Goal: Task Accomplishment & Management: Complete application form

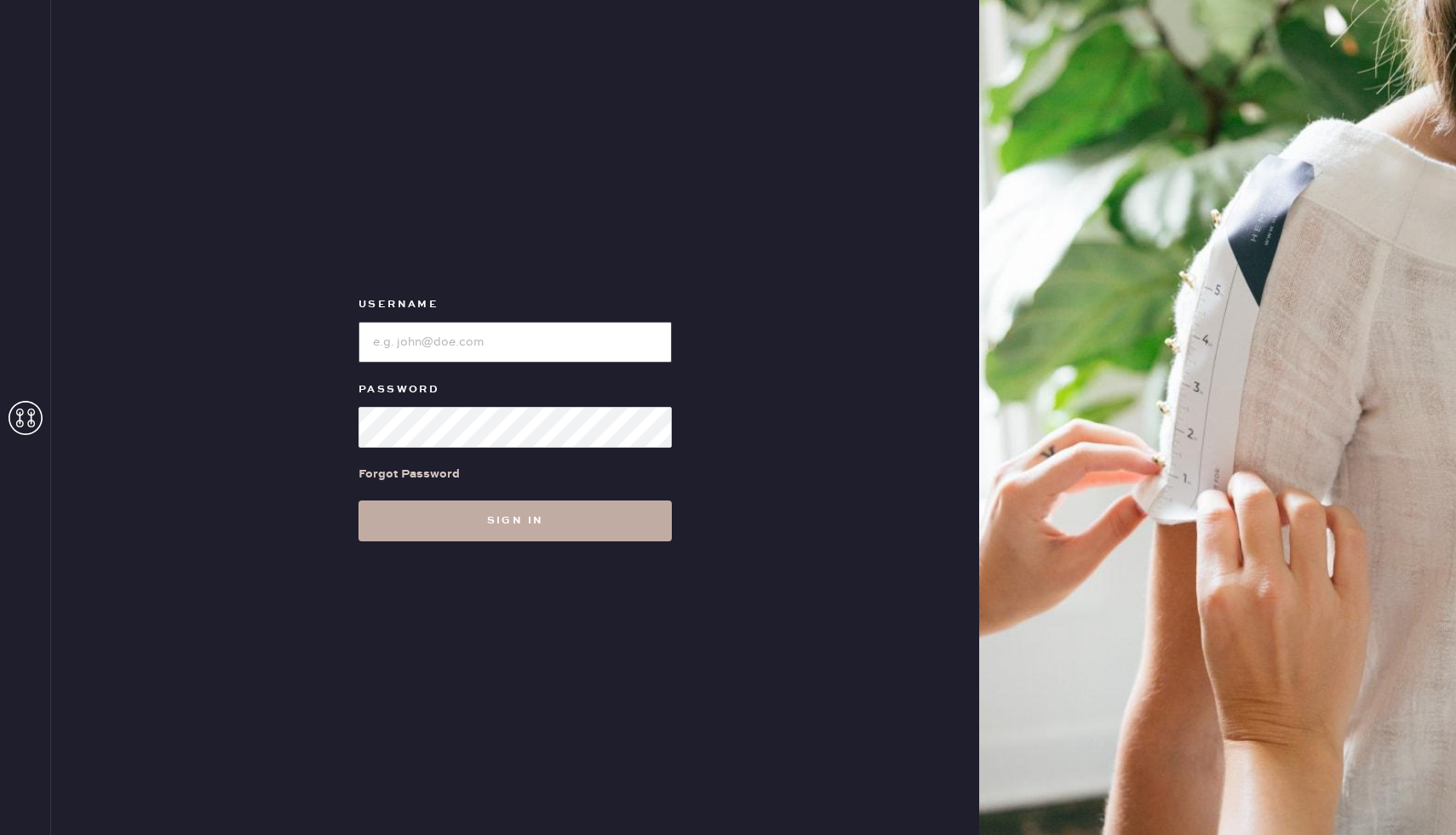
type input "reformationcherrycreek"
click at [463, 528] on button "Sign in" at bounding box center [515, 521] width 313 height 41
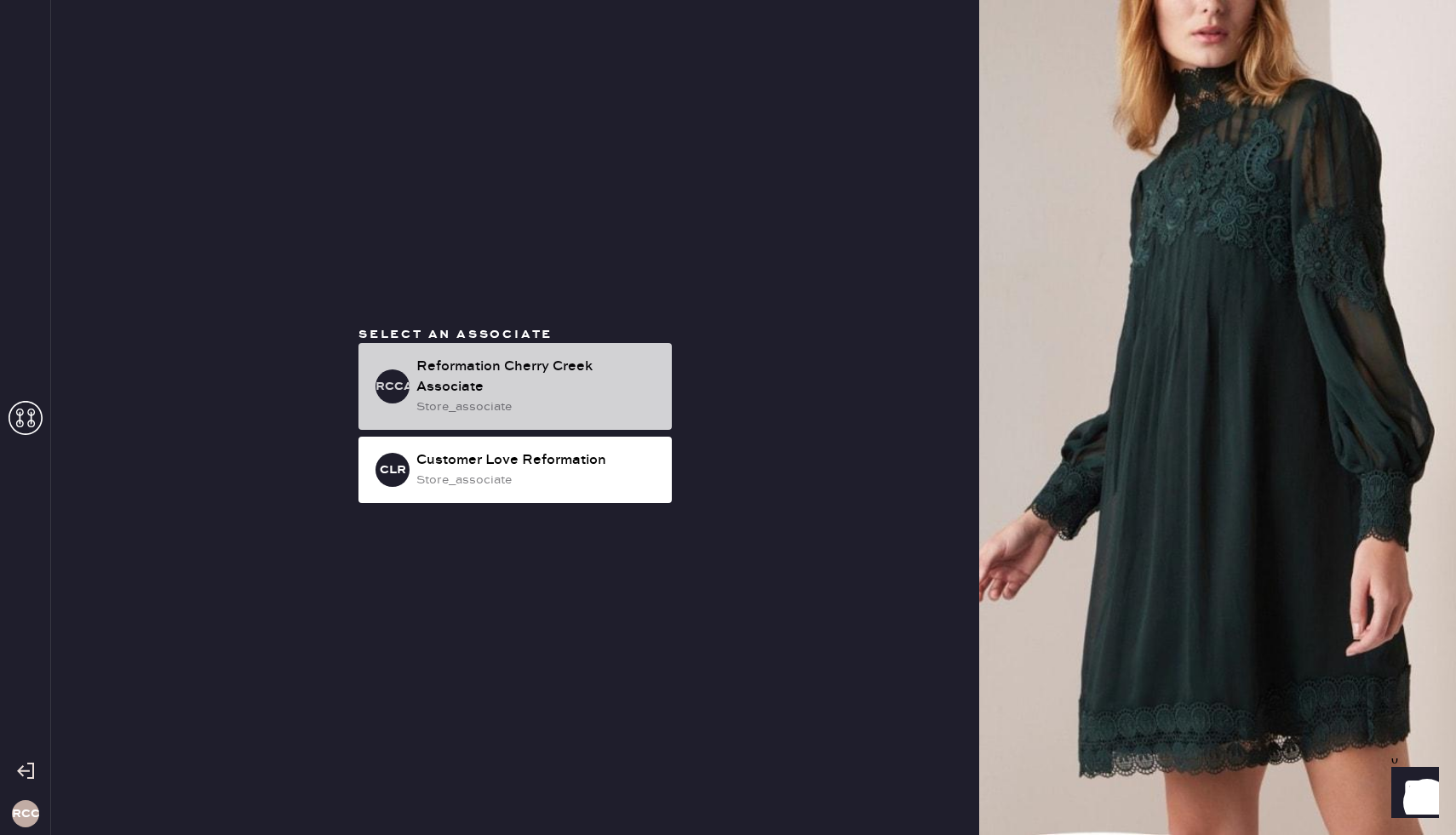
click at [551, 360] on div "Reformation Cherry Creek Associate" at bounding box center [538, 377] width 242 height 41
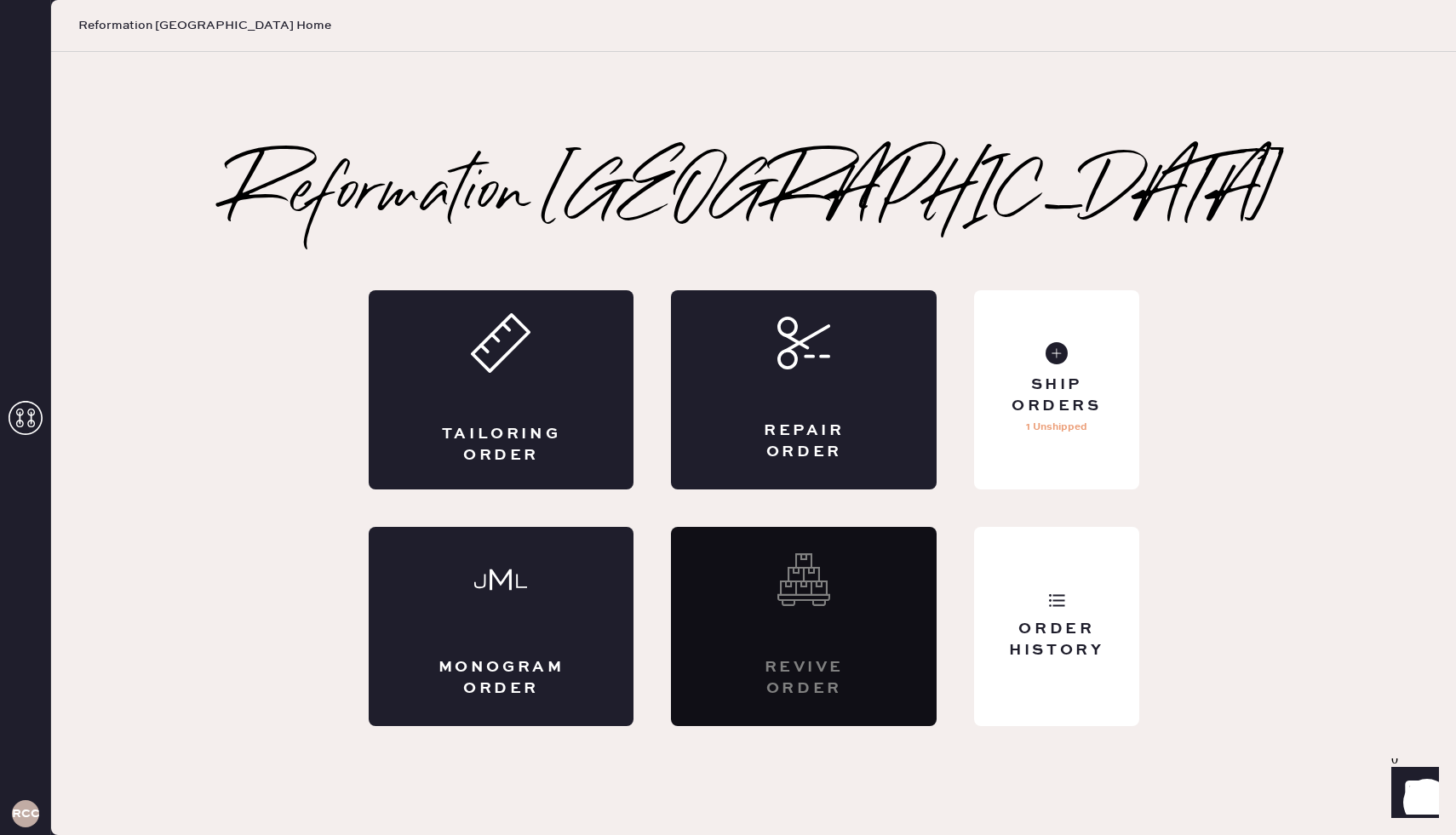
click at [551, 360] on div "Tailoring Order" at bounding box center [501, 389] width 266 height 199
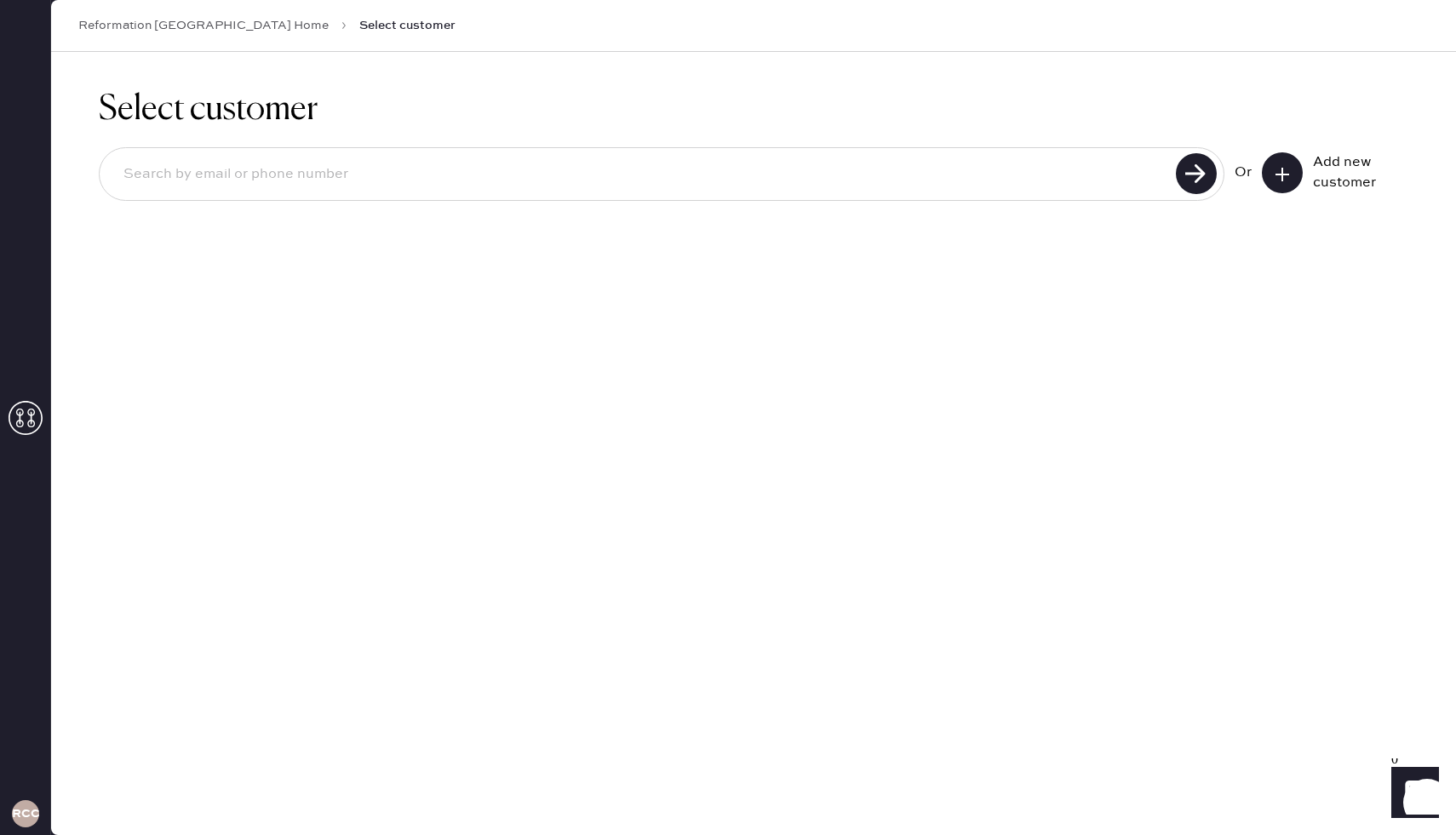
click at [757, 170] on input at bounding box center [640, 174] width 1061 height 39
click at [1289, 173] on icon at bounding box center [1282, 175] width 17 height 17
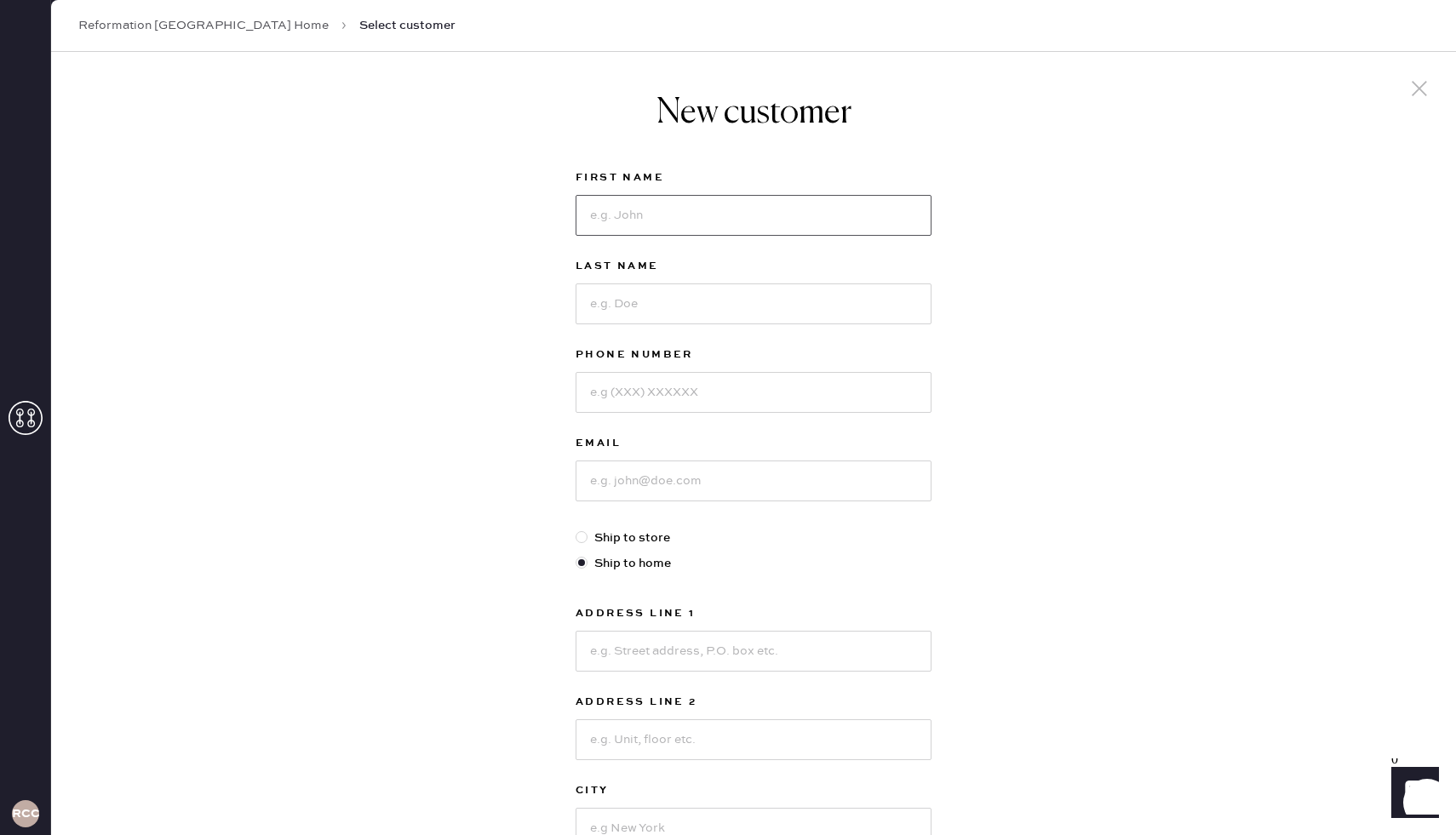
click at [810, 222] on input at bounding box center [753, 216] width 356 height 41
type input "Breinn"
click at [807, 315] on input at bounding box center [753, 303] width 356 height 41
type input "Gray"
click at [789, 392] on input at bounding box center [753, 392] width 356 height 41
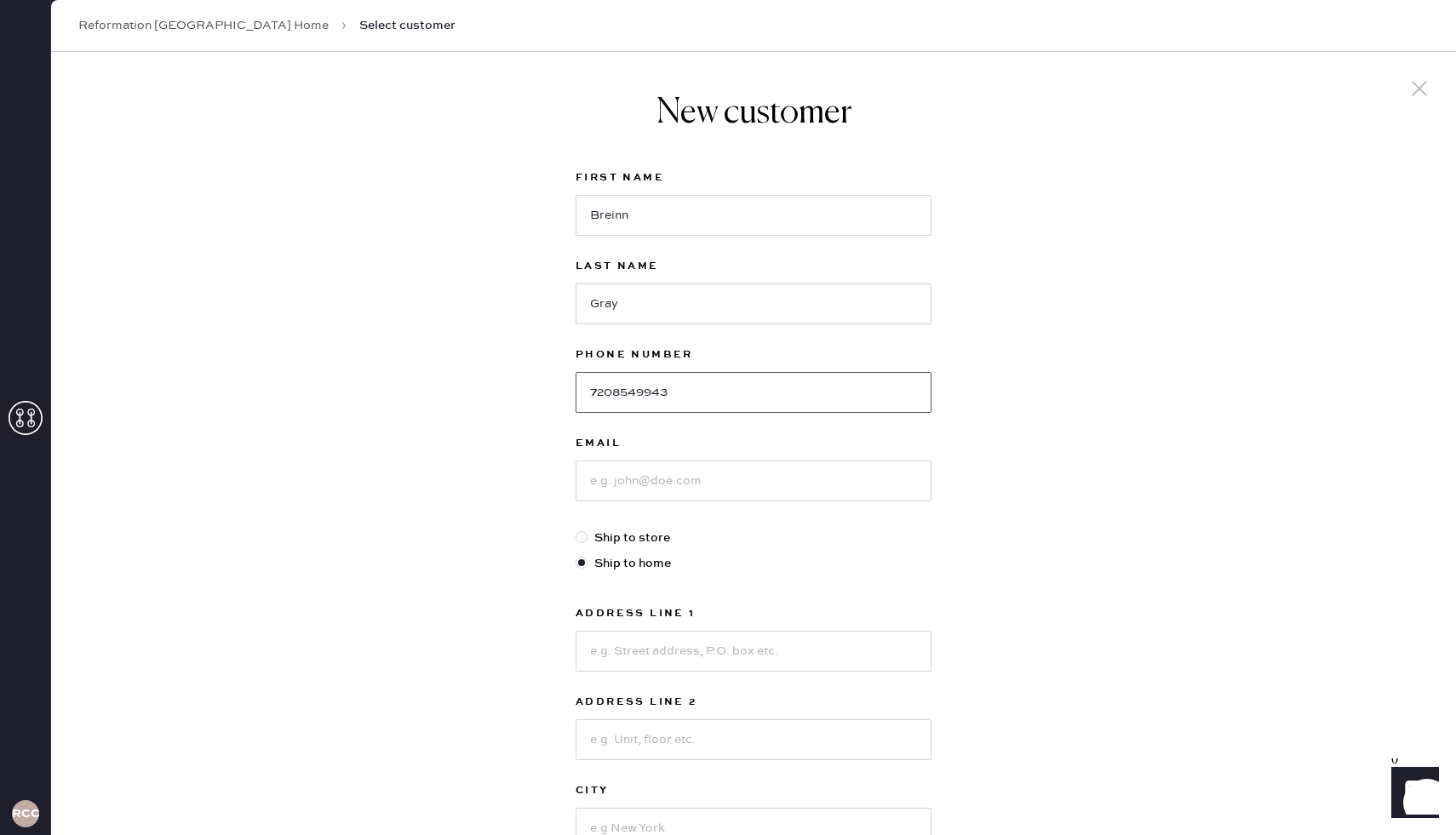
type input "7208549943"
click at [753, 485] on input at bounding box center [753, 480] width 356 height 41
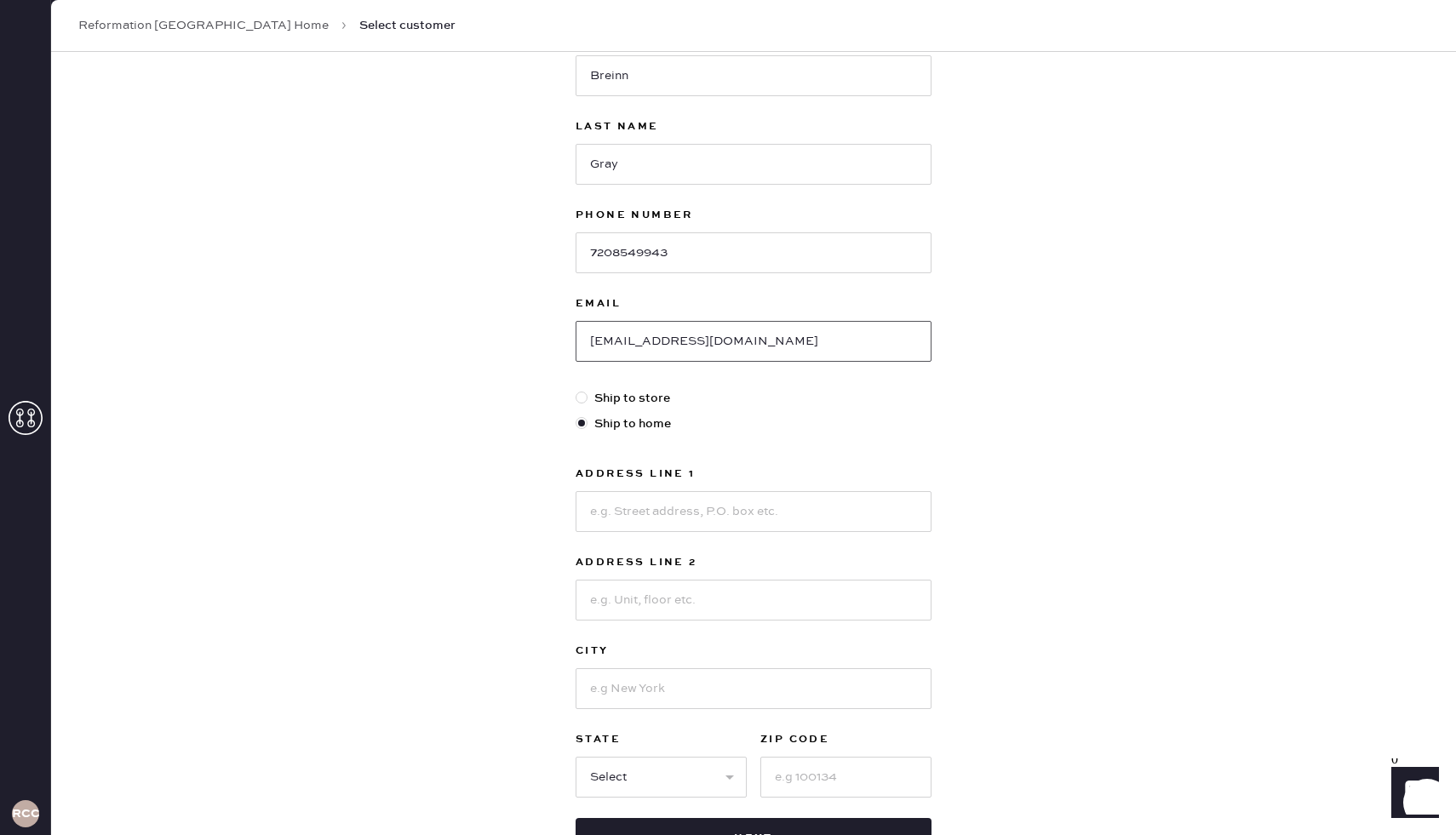
scroll to position [144, 0]
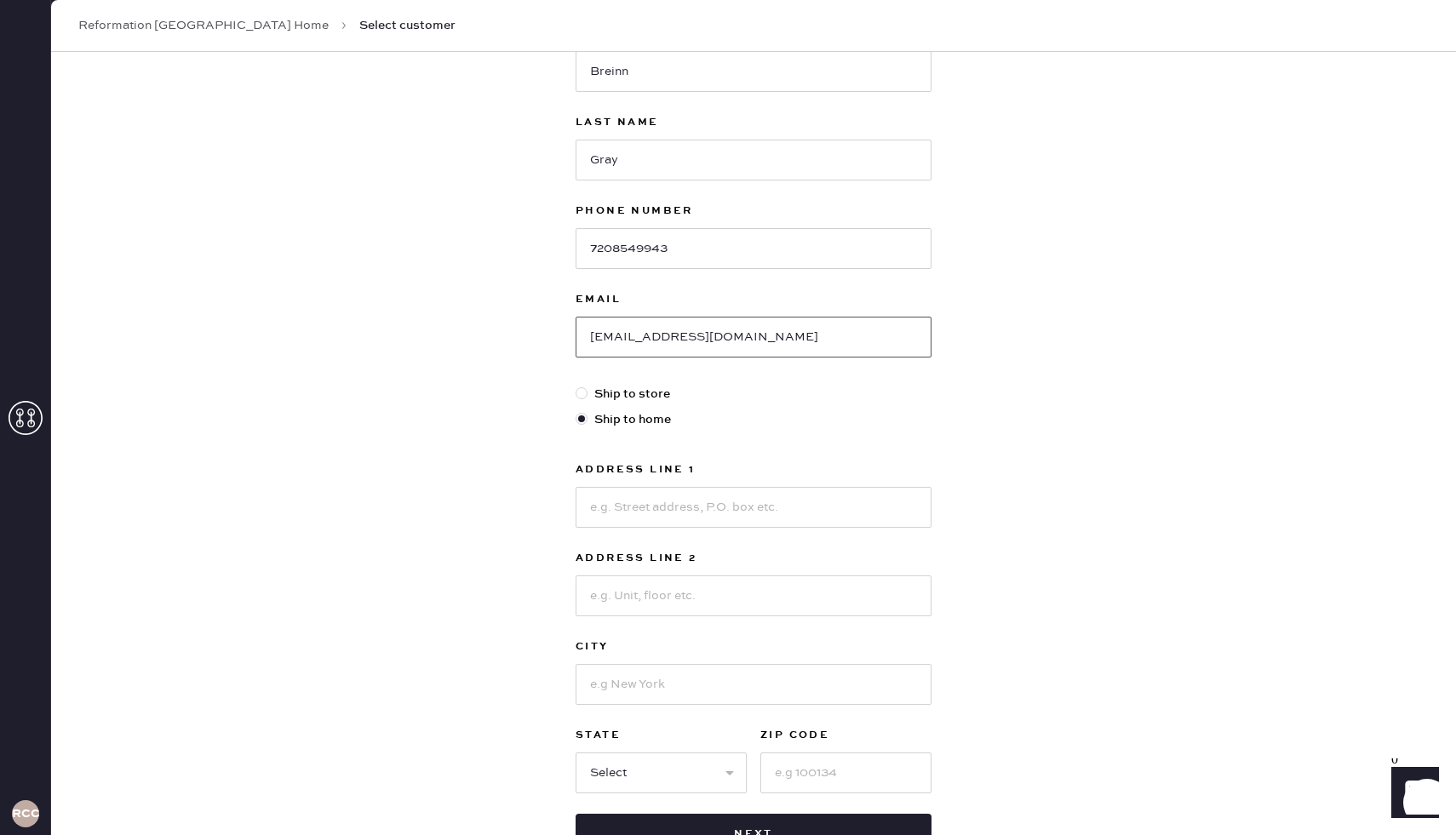
type input "[EMAIL_ADDRESS][DOMAIN_NAME]"
click at [823, 507] on input at bounding box center [753, 507] width 356 height 41
type input "[STREET_ADDRESS]"
click at [788, 591] on input at bounding box center [753, 595] width 356 height 41
type input "Apt 608"
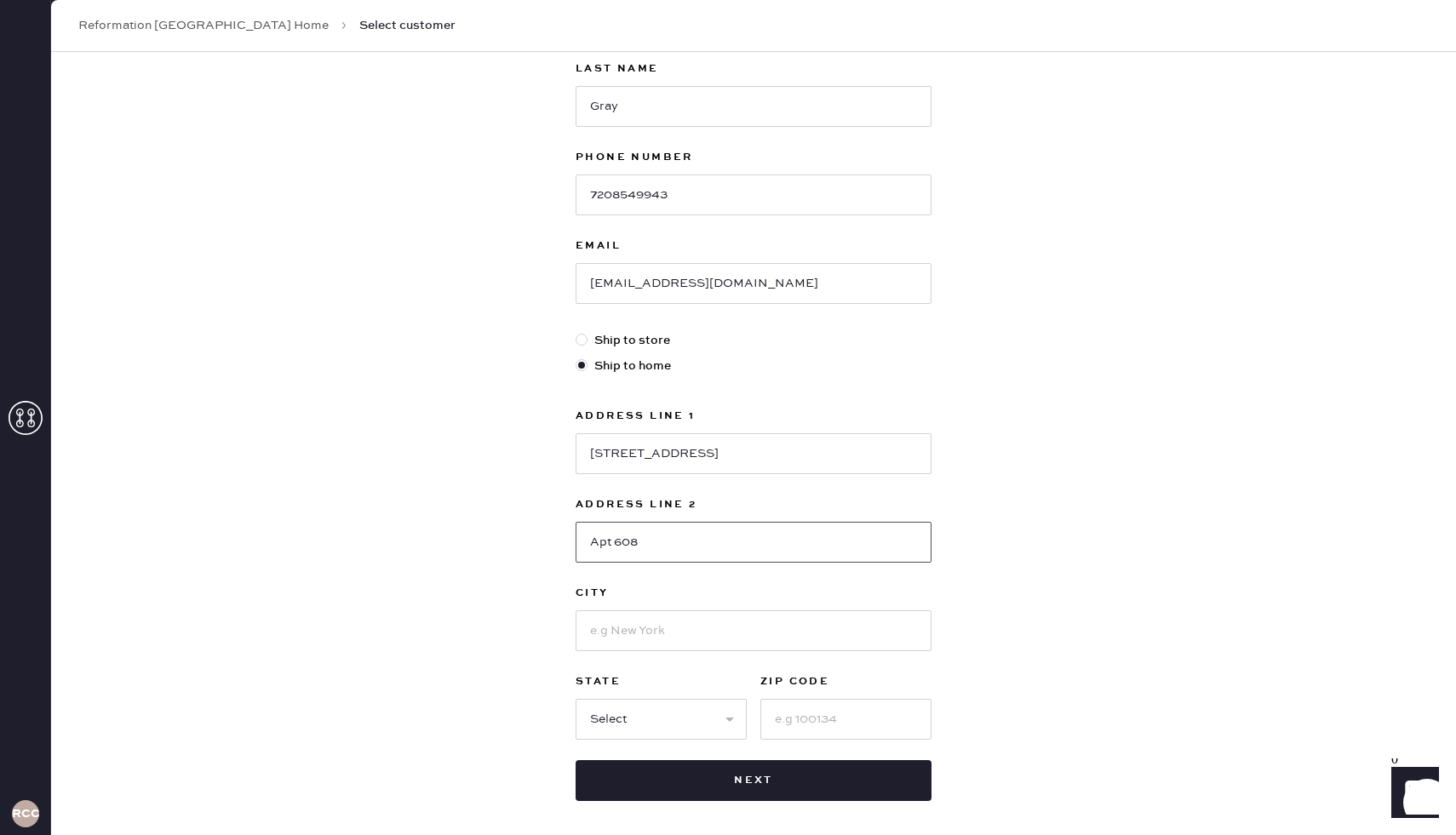
scroll to position [203, 0]
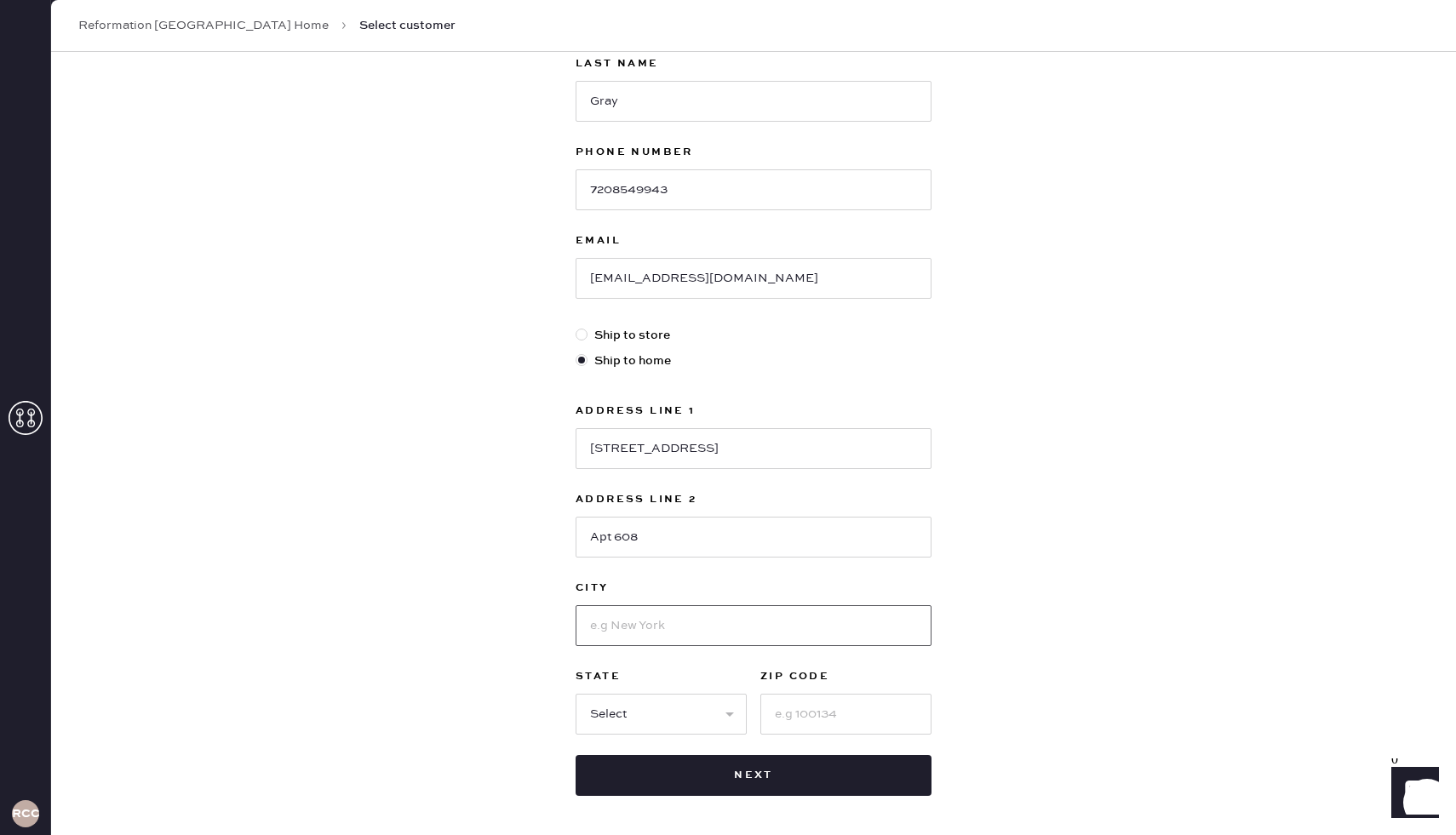
click at [647, 624] on input at bounding box center [753, 625] width 356 height 41
type input "[GEOGRAPHIC_DATA]"
click at [641, 708] on select "Select AK AL AR AZ CA CO CT [GEOGRAPHIC_DATA] DE FL [GEOGRAPHIC_DATA] HI [GEOGR…" at bounding box center [660, 714] width 171 height 41
select select "CO"
click at [575, 694] on select "Select AK AL AR AZ CA CO CT [GEOGRAPHIC_DATA] DE FL [GEOGRAPHIC_DATA] HI [GEOGR…" at bounding box center [660, 714] width 171 height 41
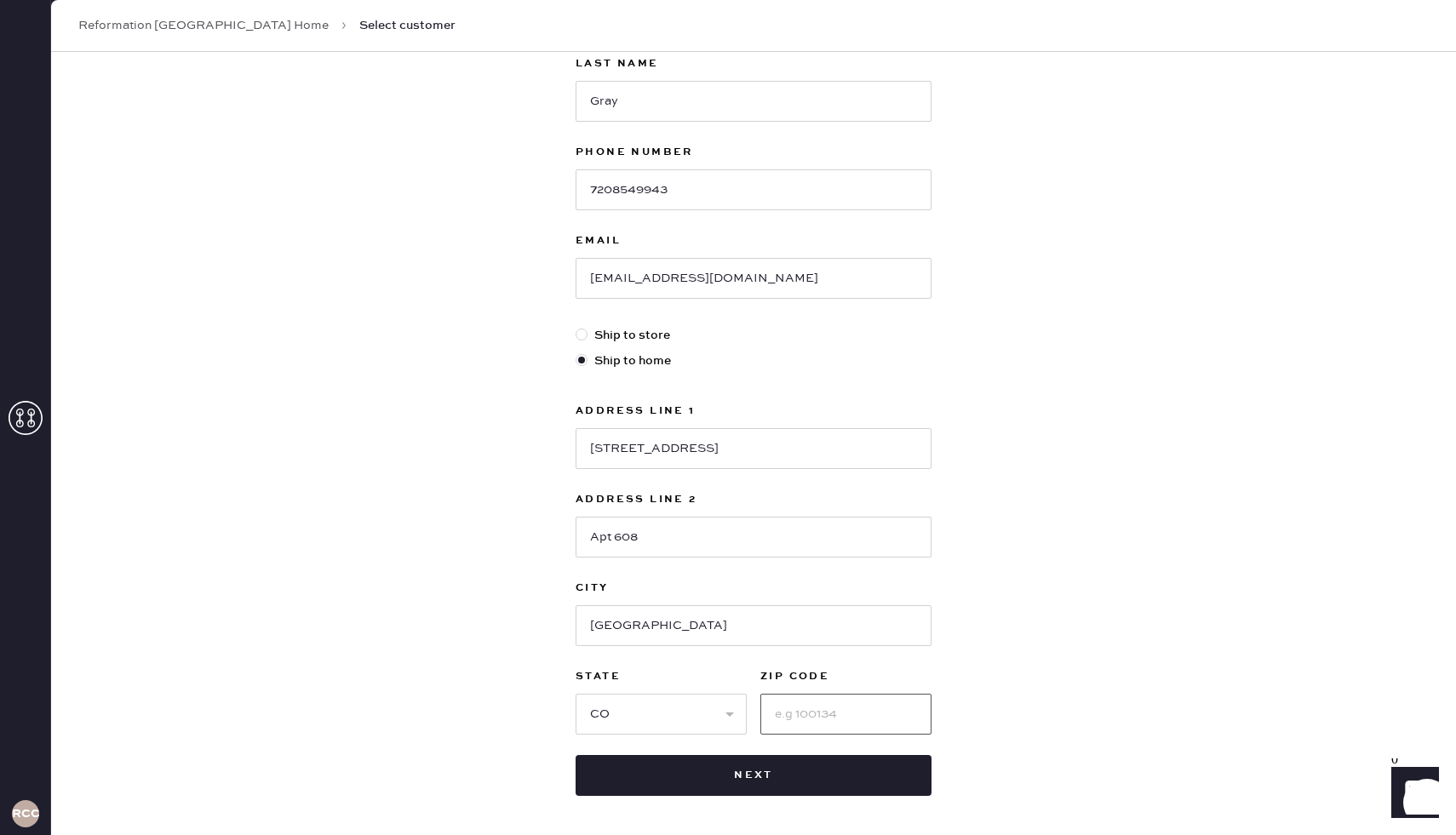
click at [845, 720] on input at bounding box center [845, 714] width 171 height 41
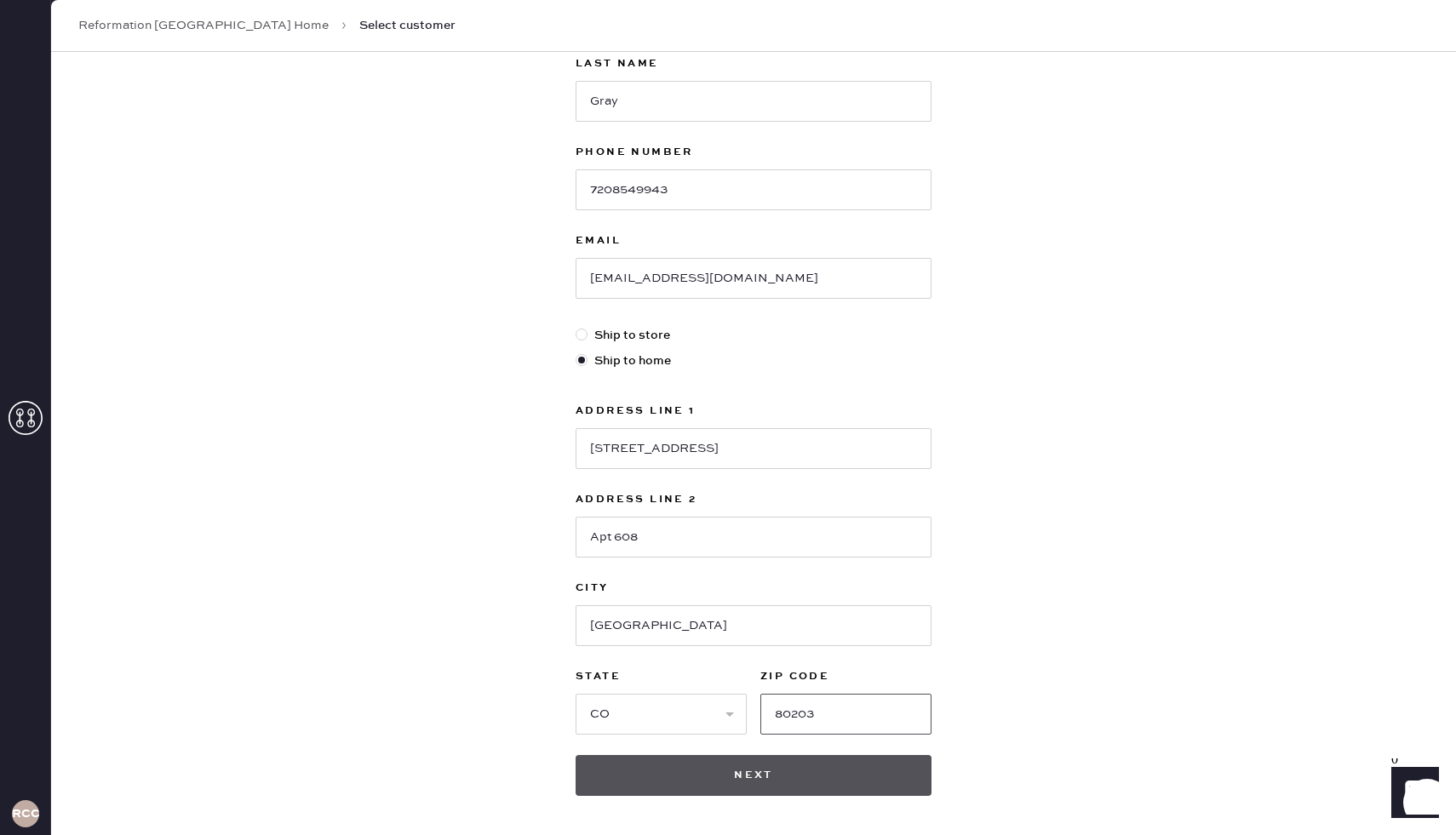
type input "80203"
click at [832, 779] on button "Next" at bounding box center [753, 775] width 356 height 41
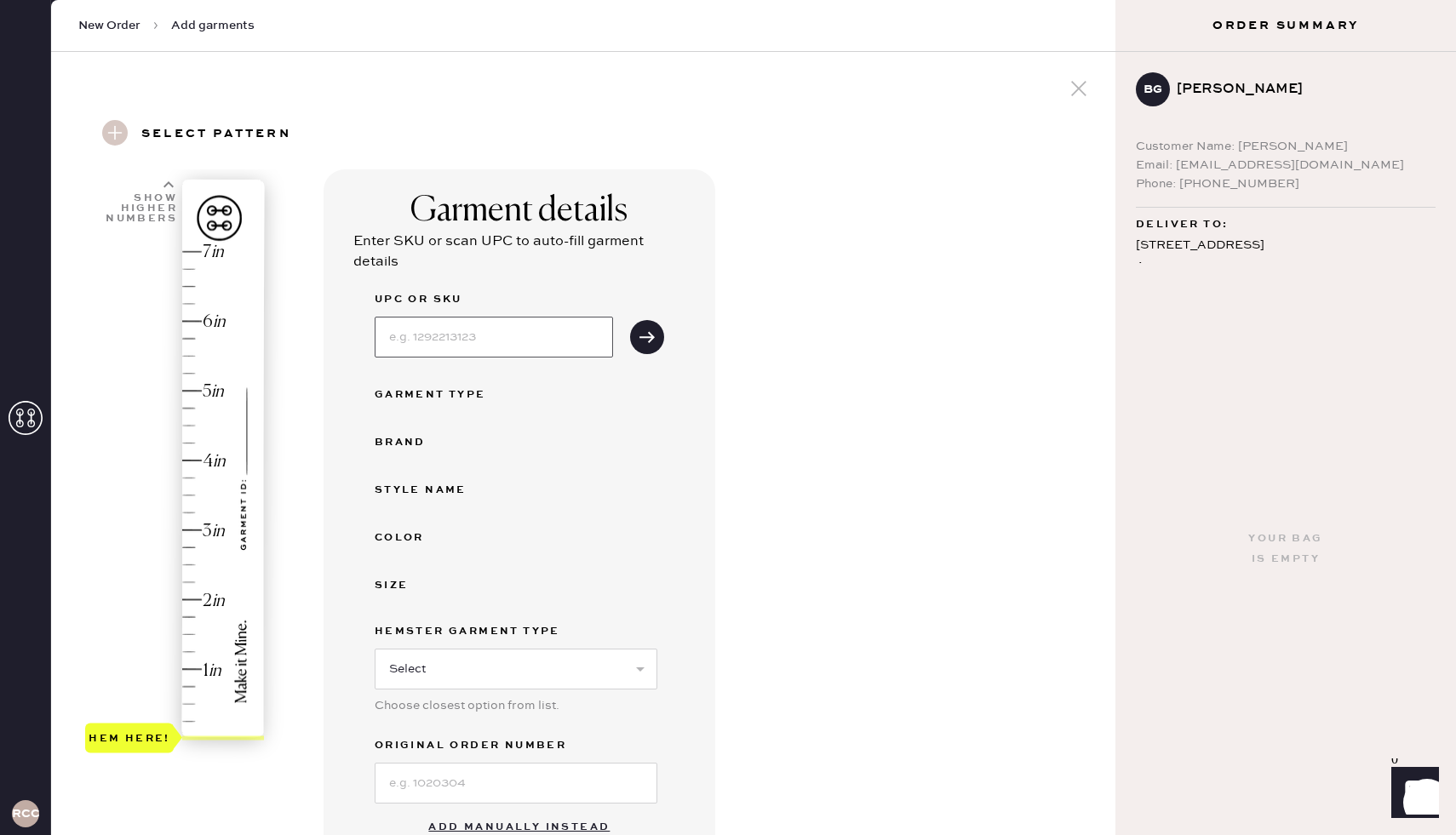
click at [537, 346] on input at bounding box center [493, 337] width 239 height 41
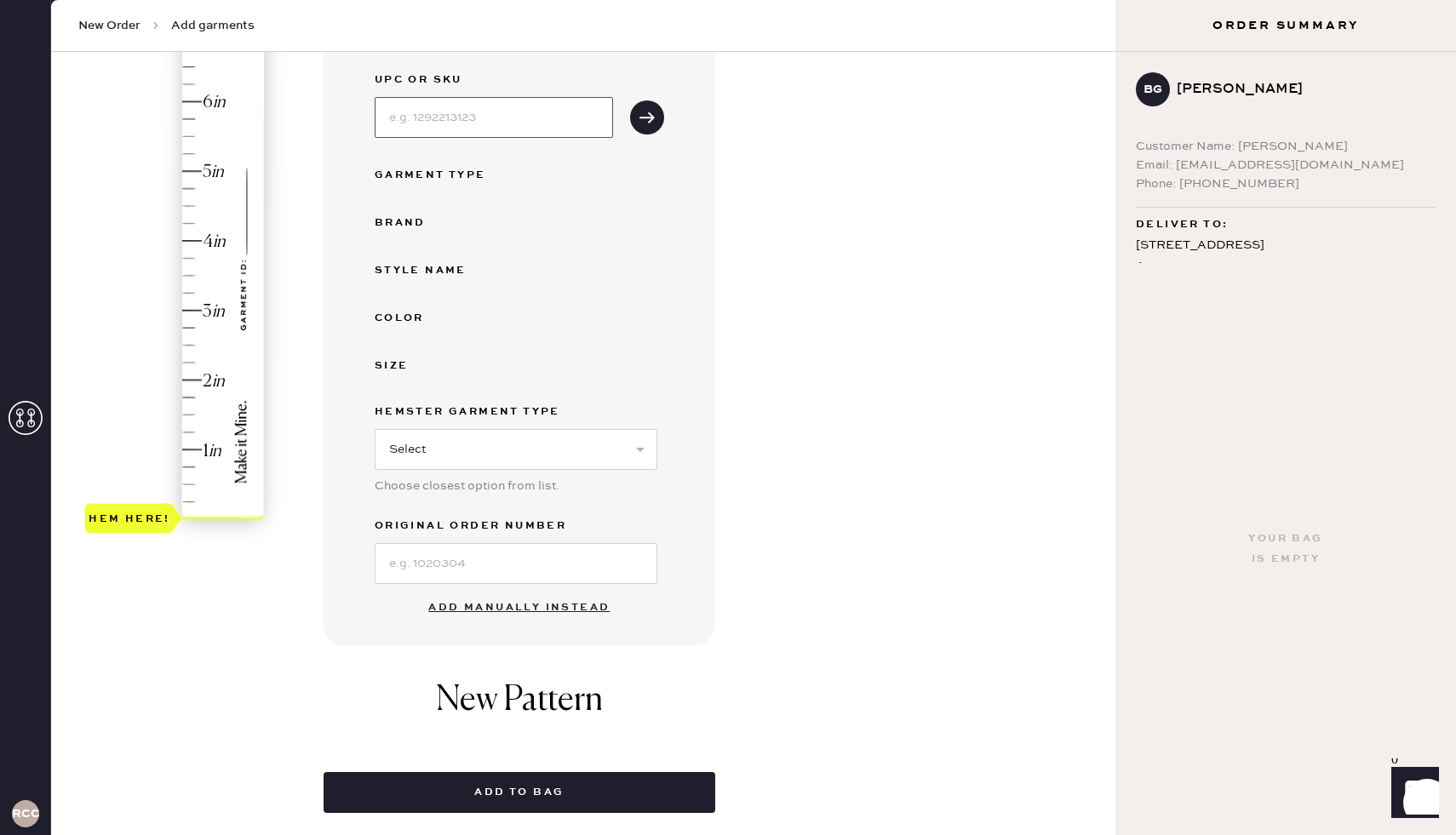
scroll to position [228, 0]
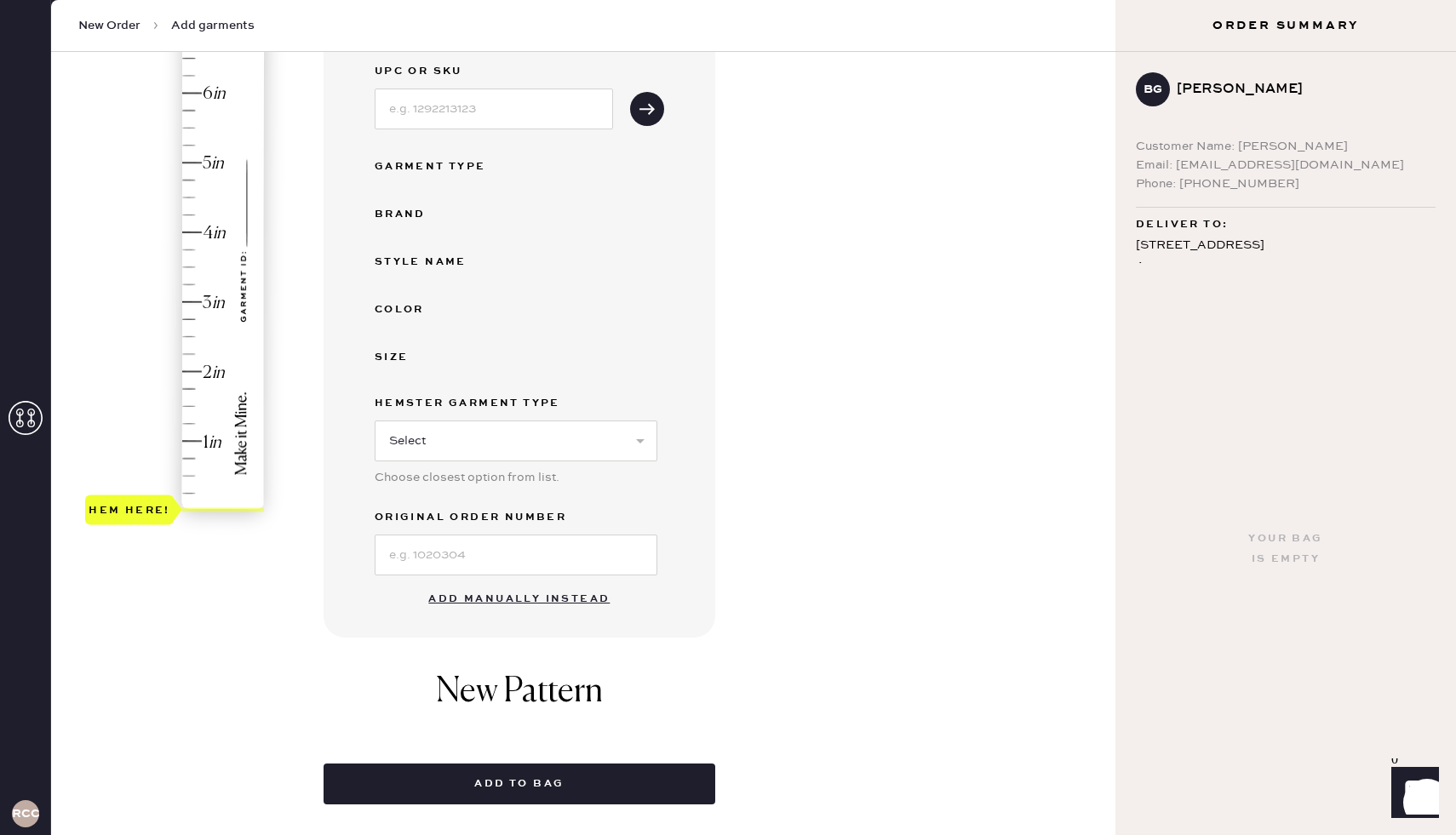
click at [513, 596] on button "Add manually instead" at bounding box center [518, 598] width 202 height 34
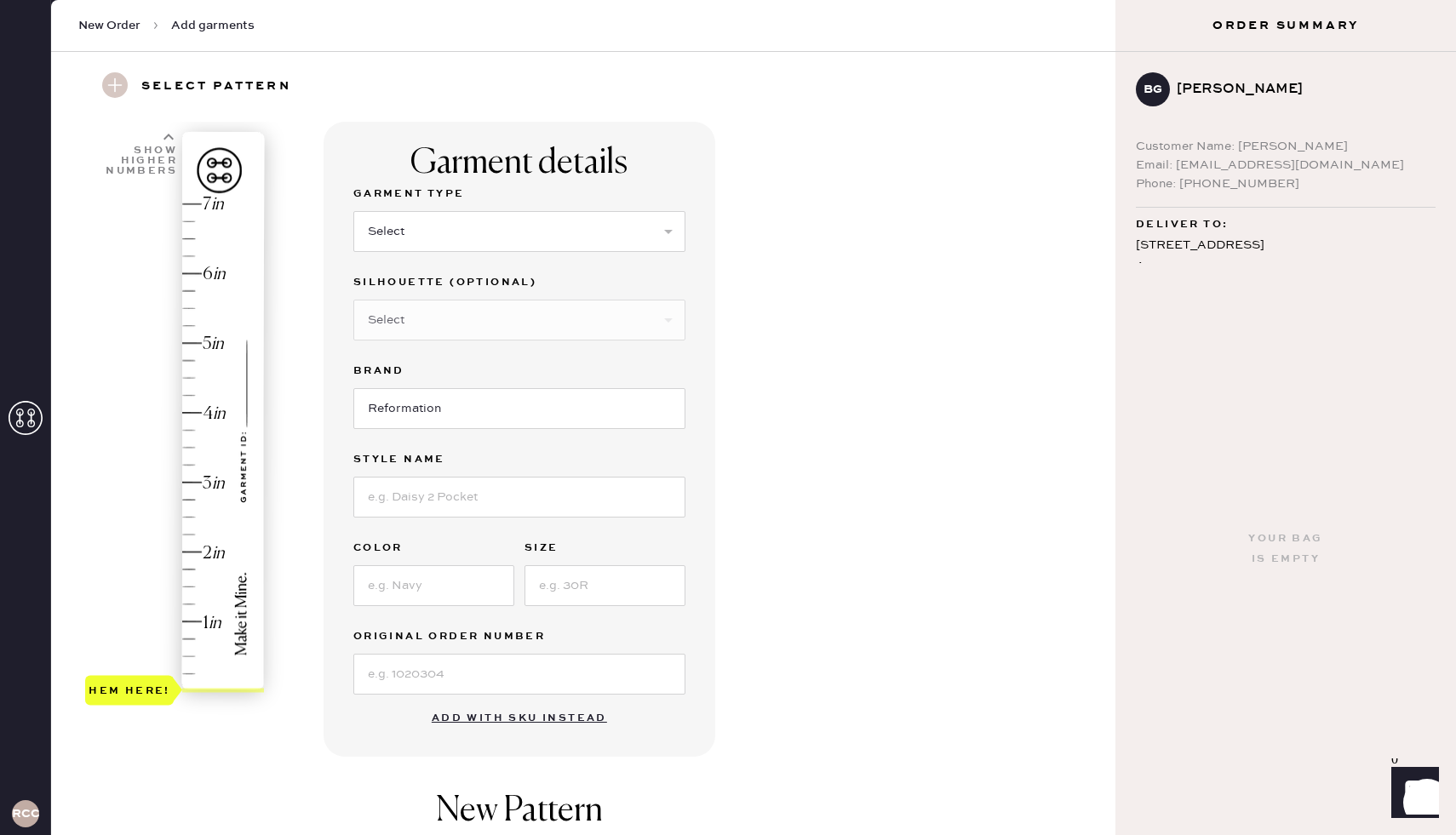
scroll to position [33, 0]
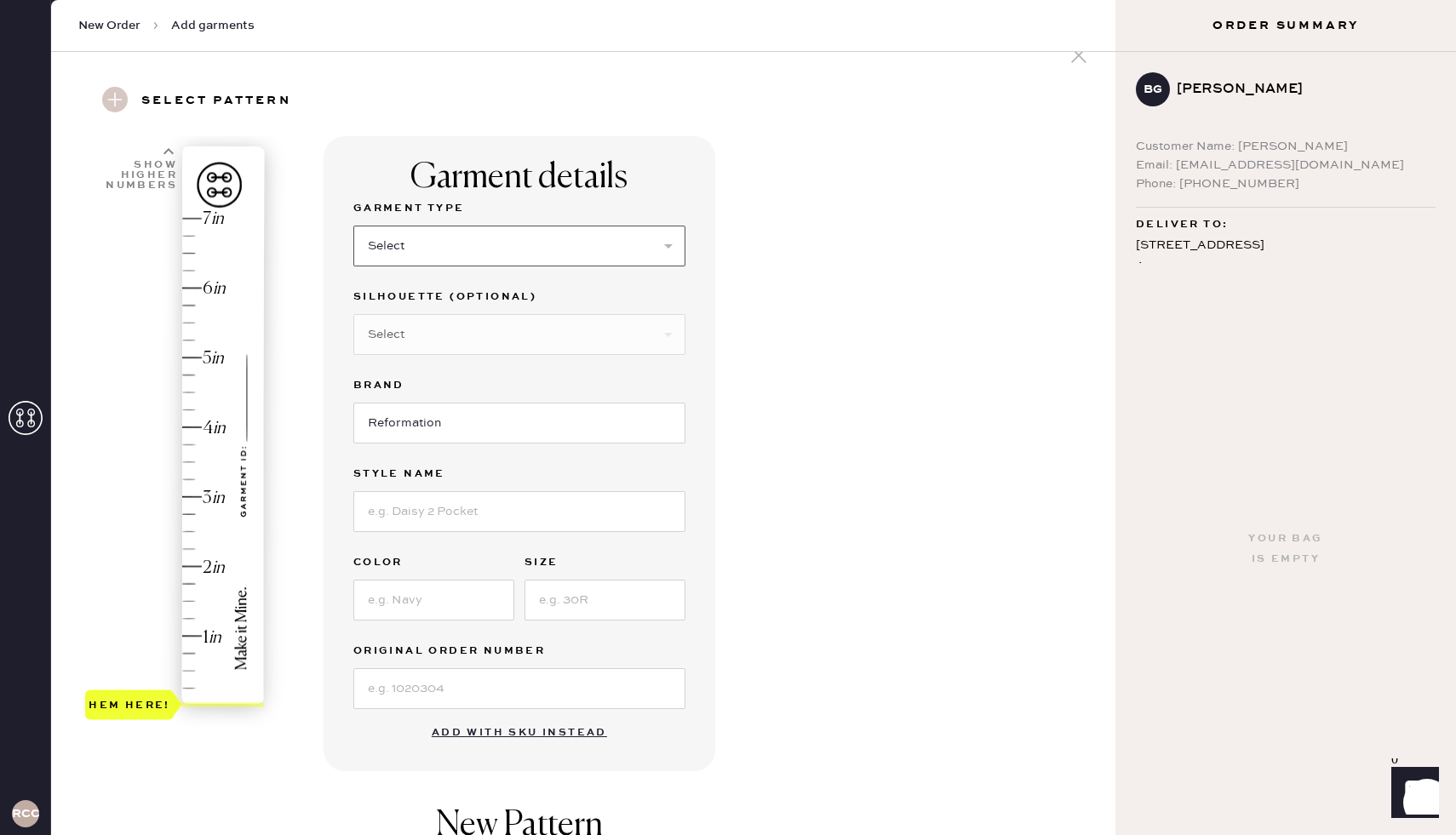
click at [581, 245] on select "Select Basic Skirt Jeans Leggings Pants Shorts Basic Sleeved Dress Basic Sleeve…" at bounding box center [518, 245] width 332 height 41
select select "2"
click at [353, 225] on select "Select Basic Skirt Jeans Leggings Pants Shorts Basic Sleeved Dress Basic Sleeve…" at bounding box center [518, 245] width 332 height 41
click at [537, 334] on select "Select Shorts Cropped Flare Boot Cut Straight Skinny Other" at bounding box center [518, 334] width 332 height 41
select select "7"
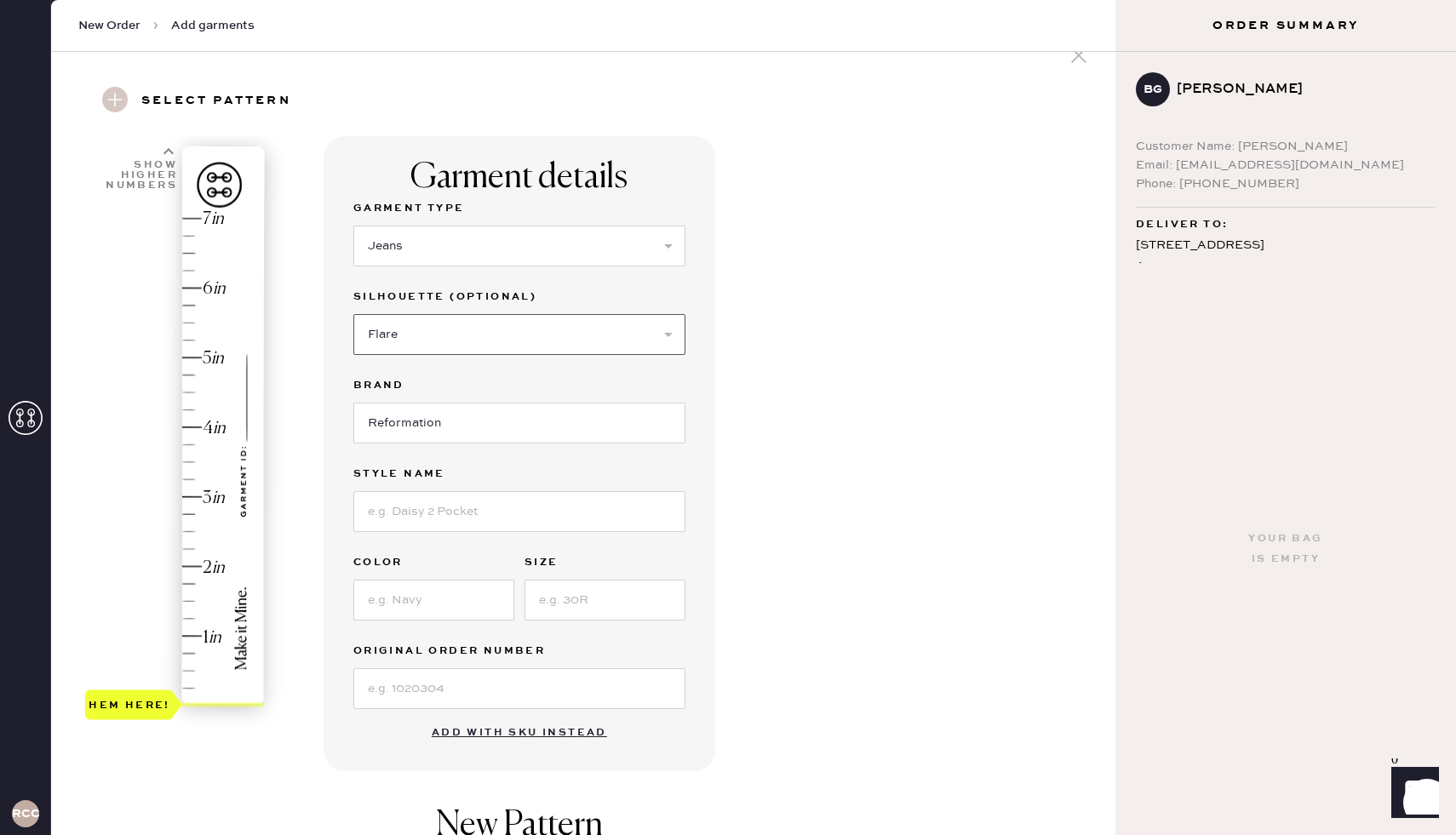
click at [353, 314] on select "Select Shorts Cropped Flare Boot Cut Straight Skinny Other" at bounding box center [518, 334] width 332 height 41
click at [504, 432] on input "Reformation" at bounding box center [518, 422] width 332 height 41
click at [480, 515] on input at bounding box center [518, 511] width 332 height 41
type input "[PERSON_NAME] Rise Slouchy Wide Leg Jeans"
click at [447, 599] on input at bounding box center [433, 600] width 160 height 41
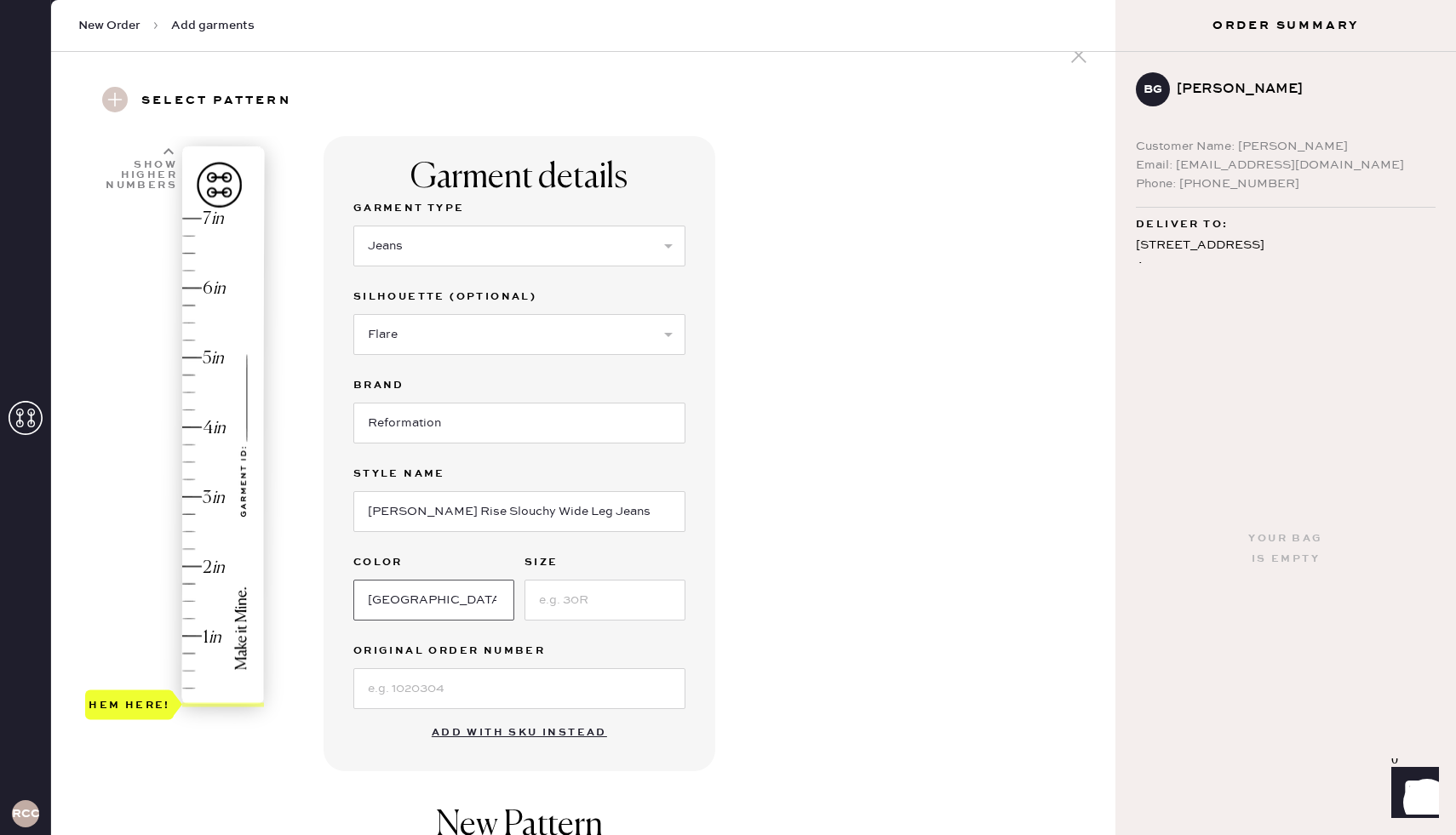
type input "[GEOGRAPHIC_DATA]"
click at [579, 601] on input at bounding box center [604, 600] width 160 height 41
type input "29"
click at [512, 690] on input at bounding box center [518, 688] width 332 height 41
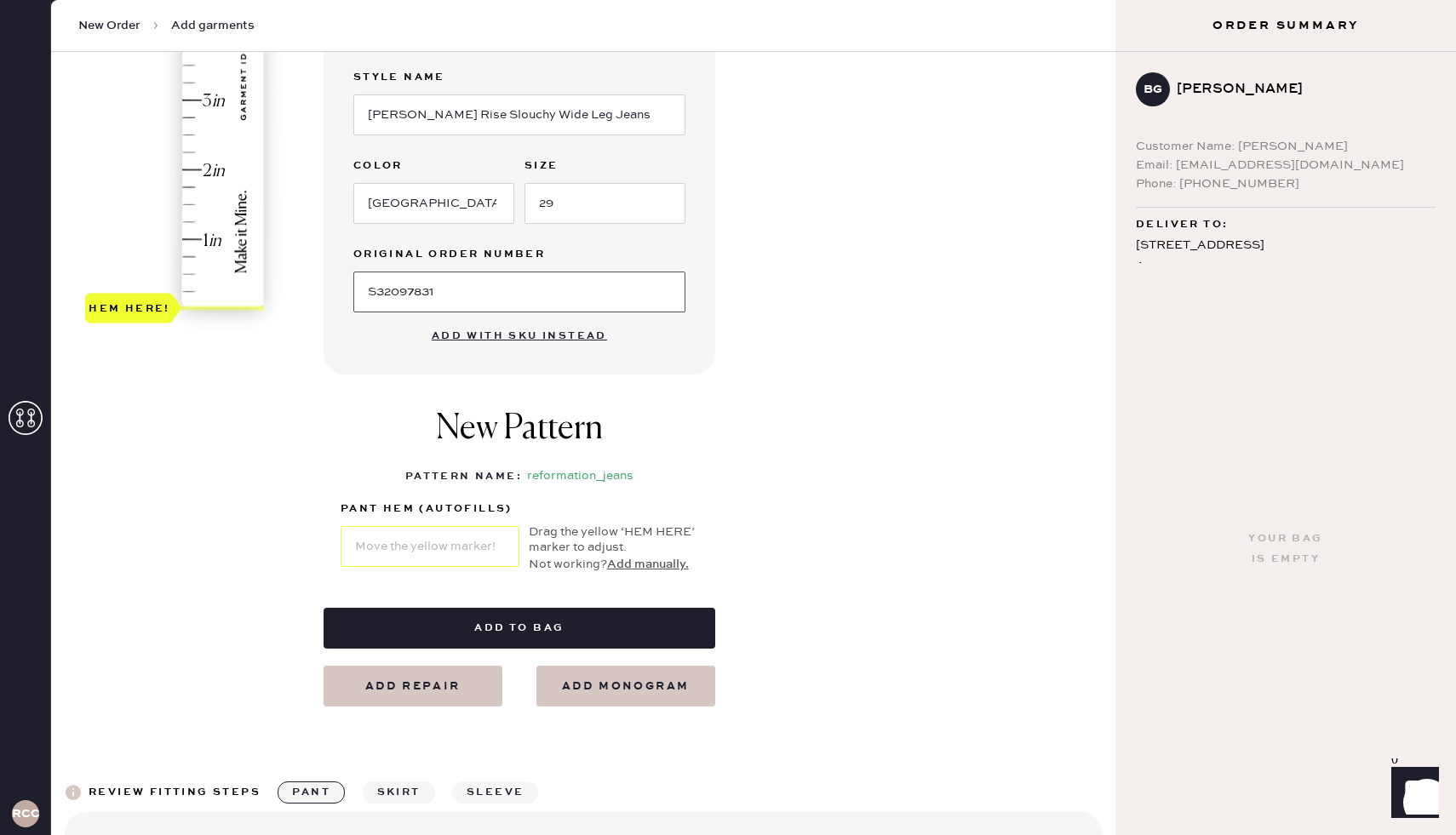
scroll to position [435, 0]
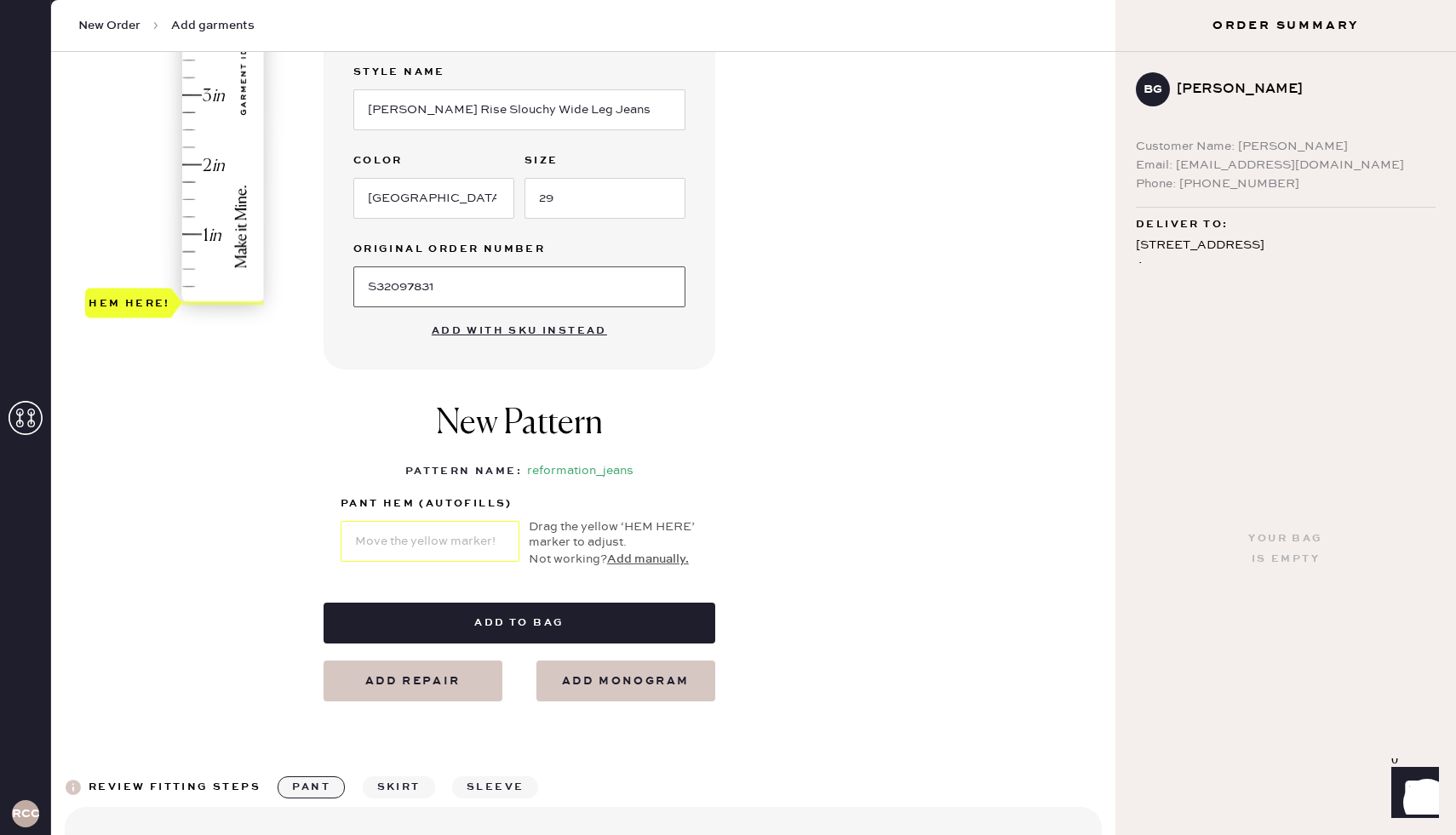
type input "S32097831"
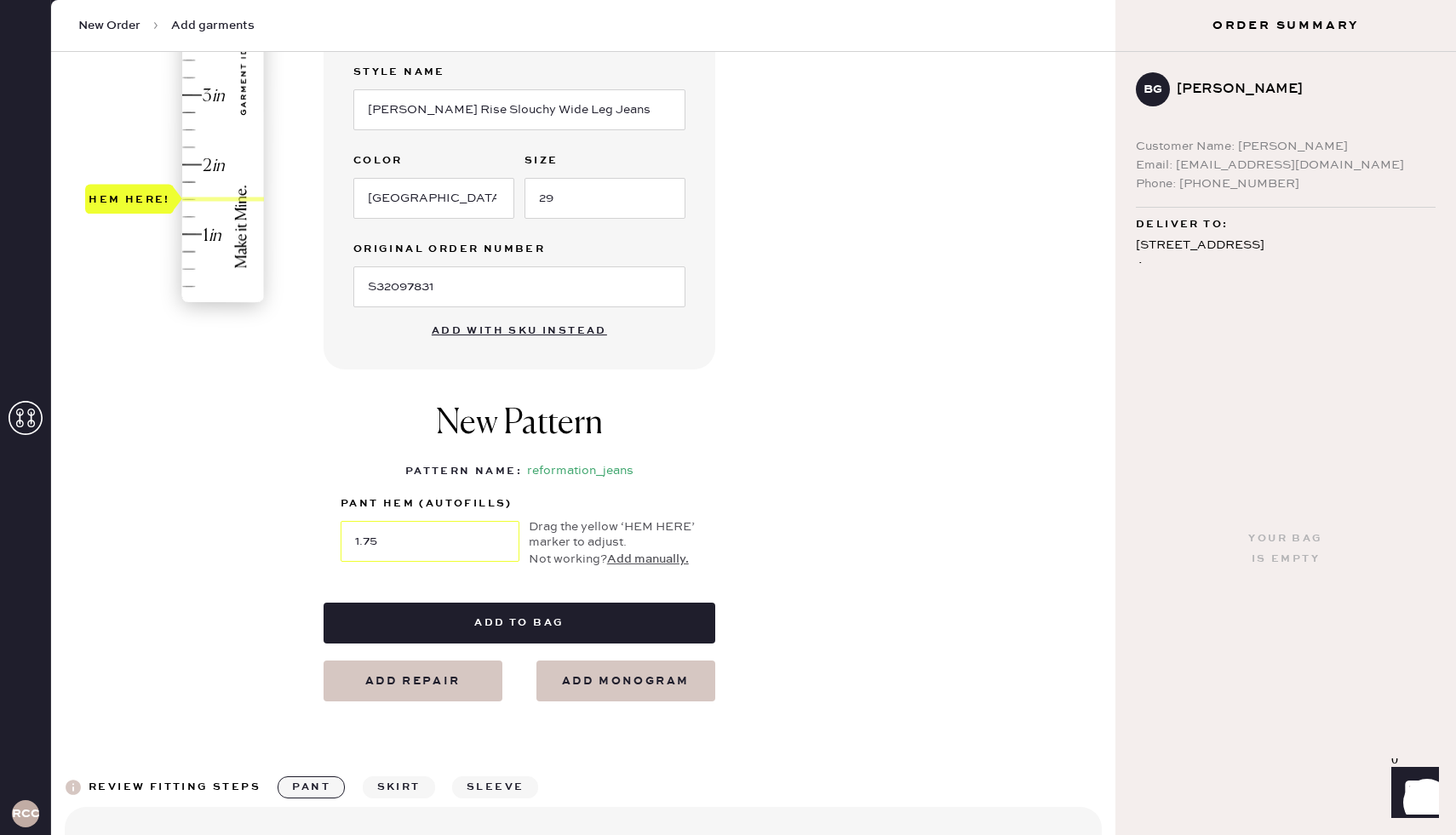
type input "2"
drag, startPoint x: 227, startPoint y: 302, endPoint x: 215, endPoint y: 163, distance: 139.5
click at [215, 163] on div at bounding box center [222, 163] width 82 height 4
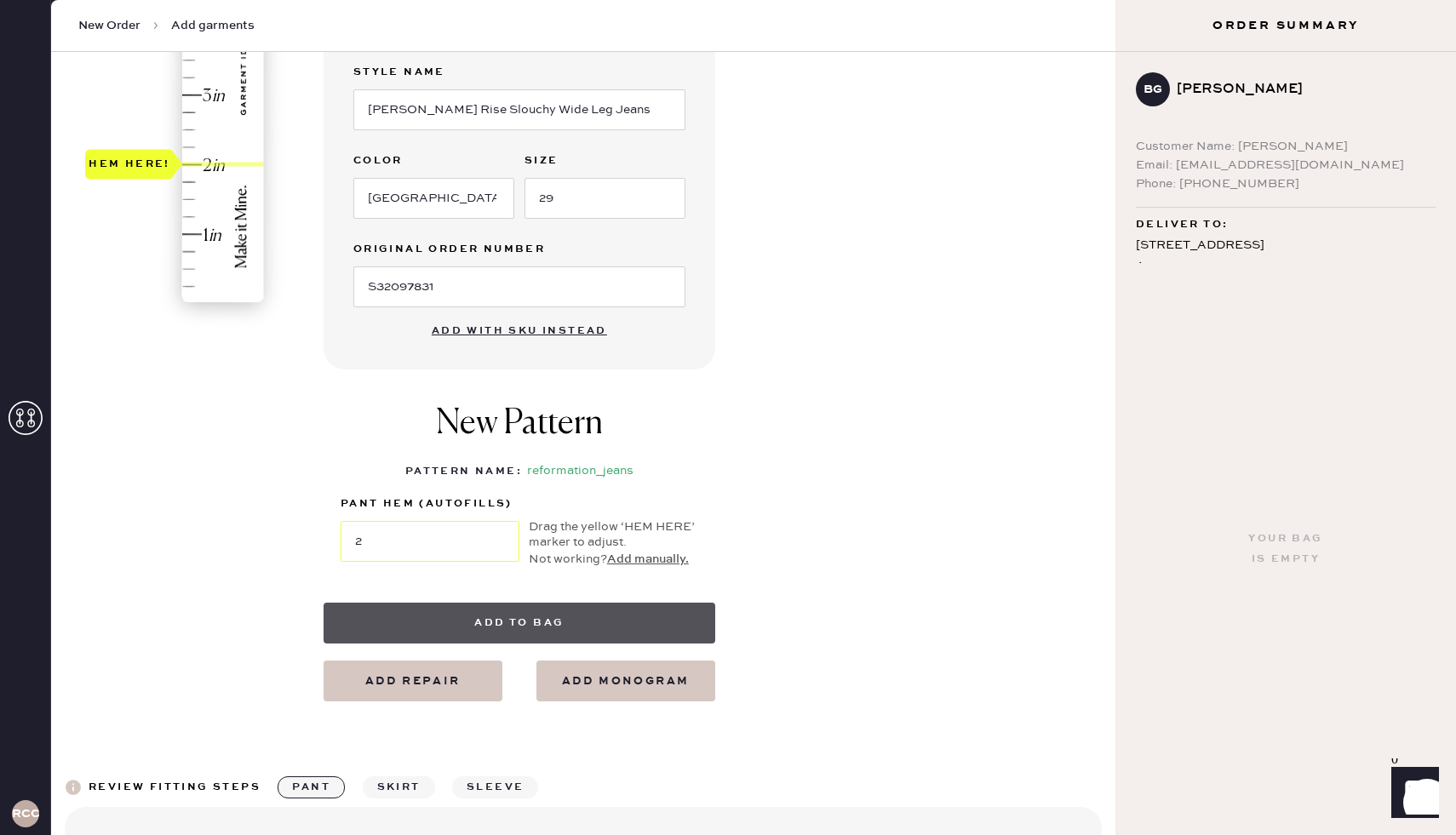
click at [495, 624] on button "Add to bag" at bounding box center [519, 622] width 392 height 41
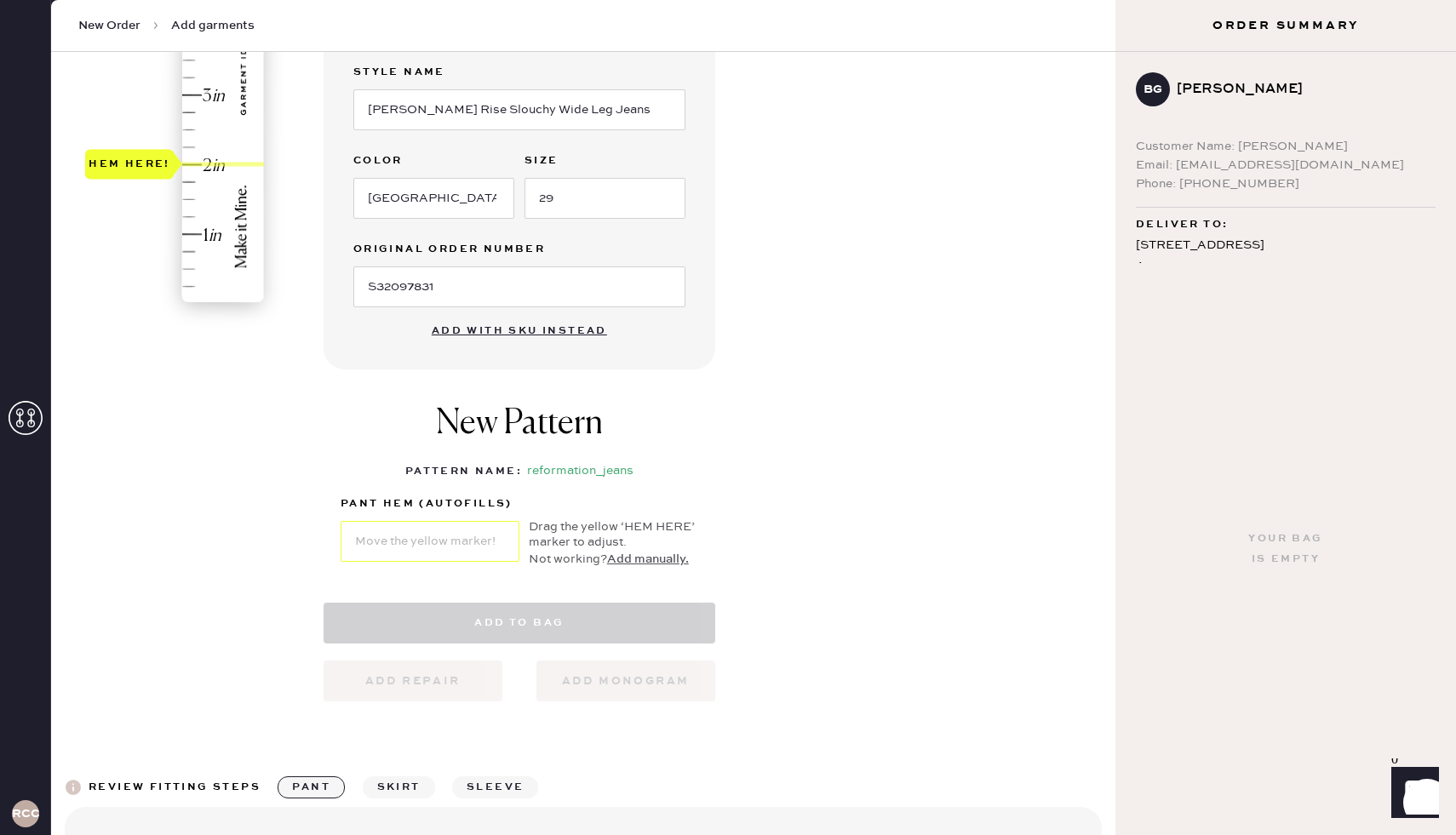
select select "2"
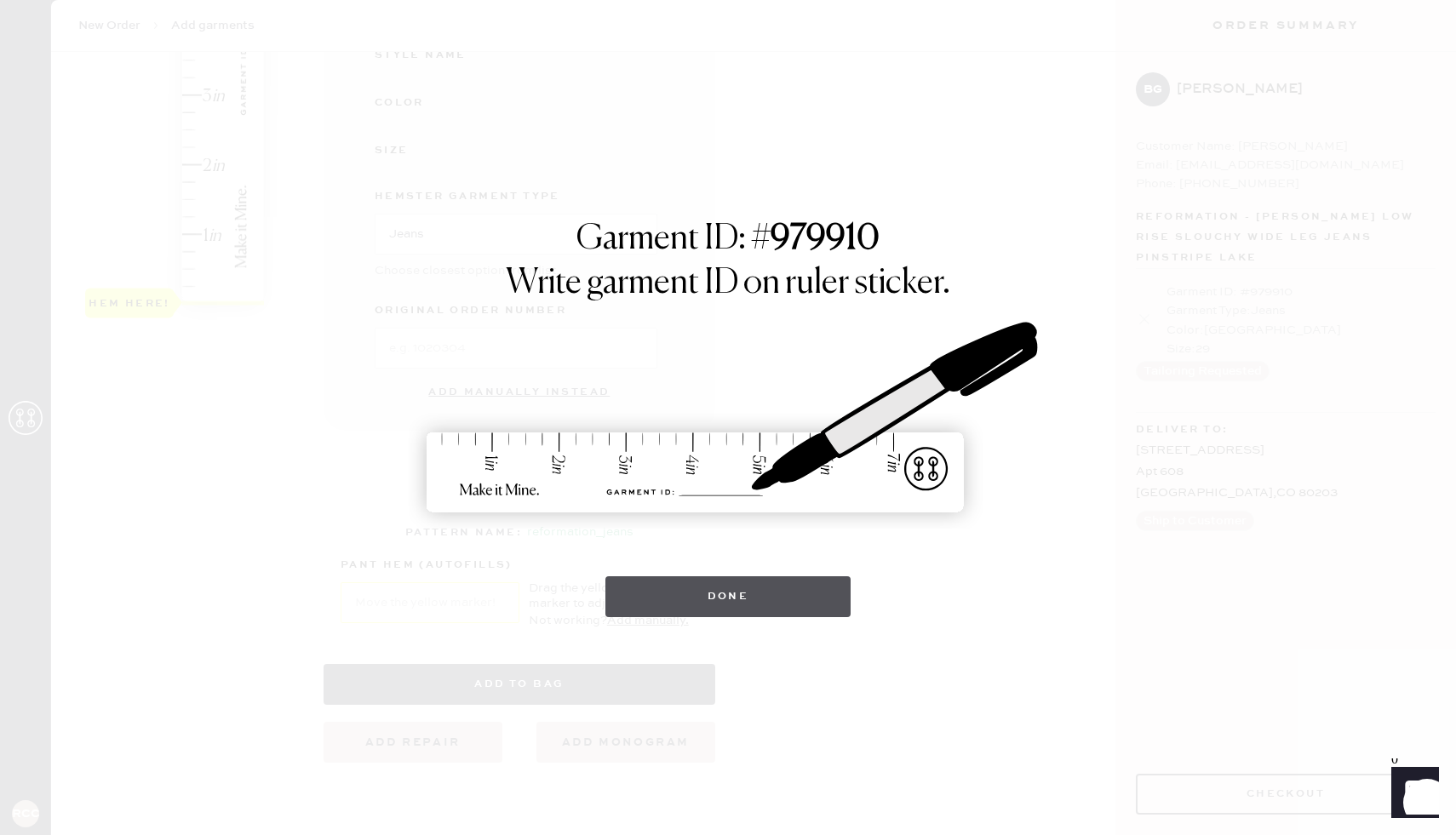
click at [816, 594] on button "Done" at bounding box center [728, 596] width 246 height 41
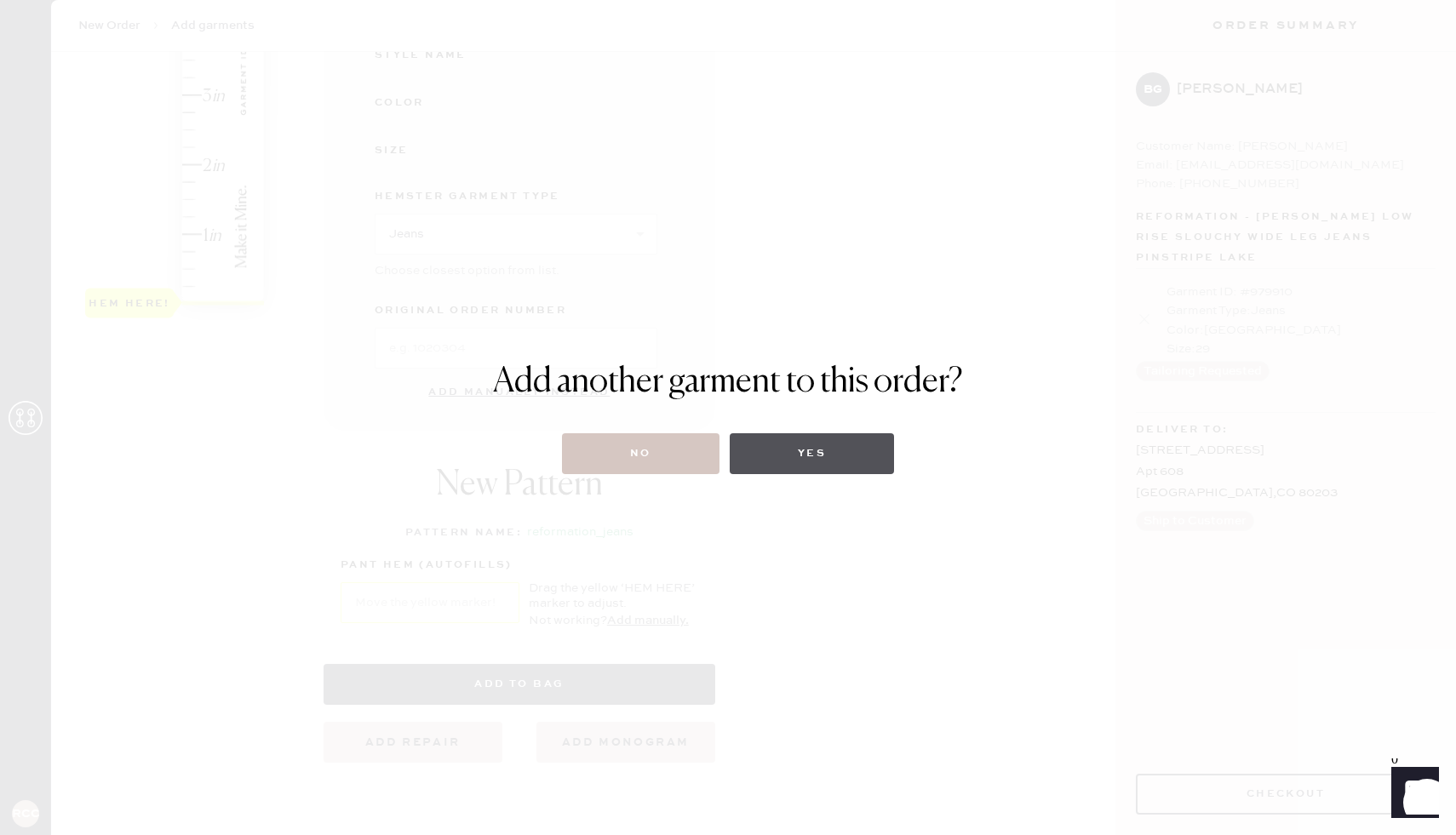
click at [869, 460] on button "Yes" at bounding box center [812, 453] width 164 height 41
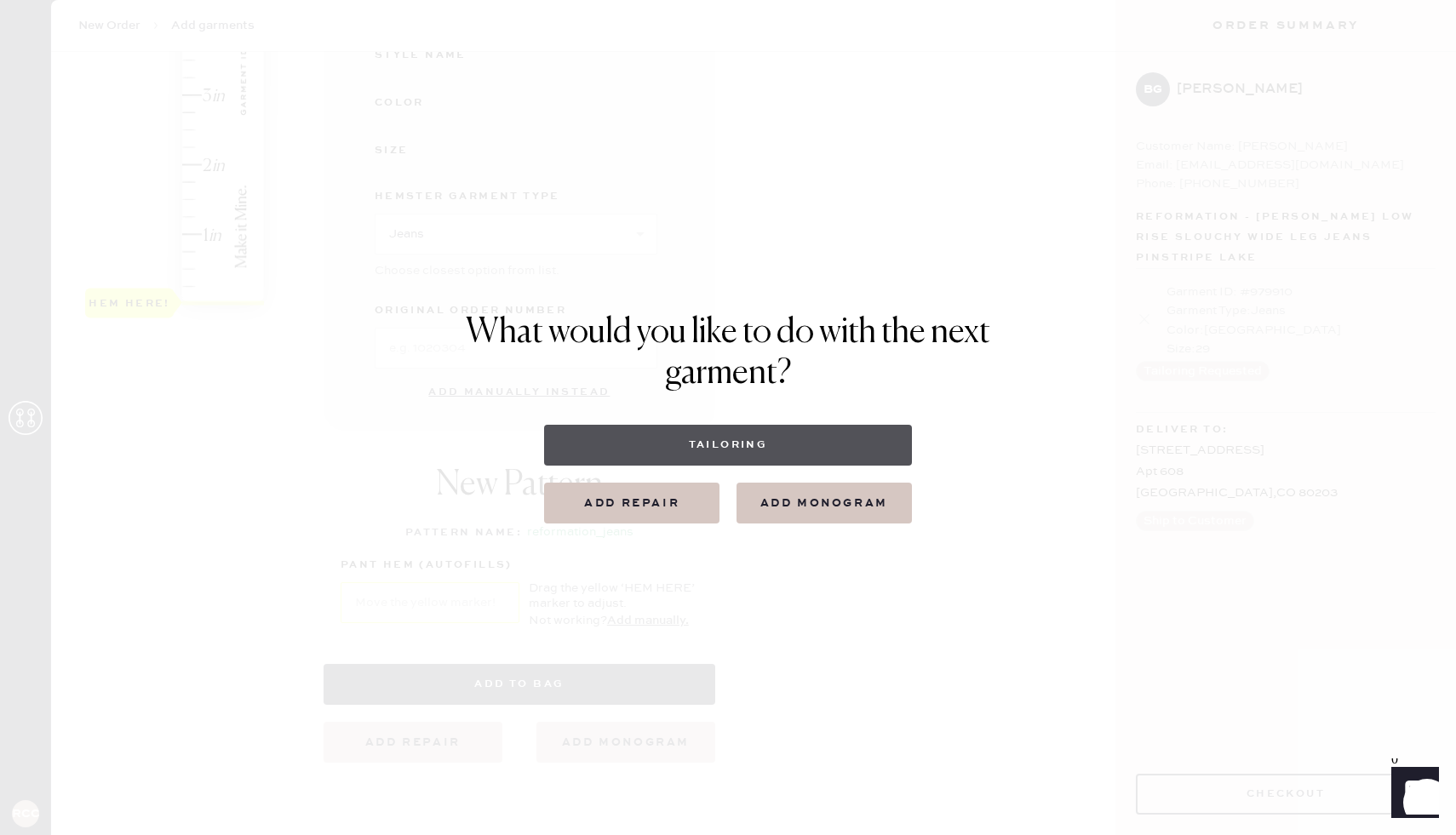
click at [756, 450] on button "Tailoring" at bounding box center [727, 445] width 366 height 41
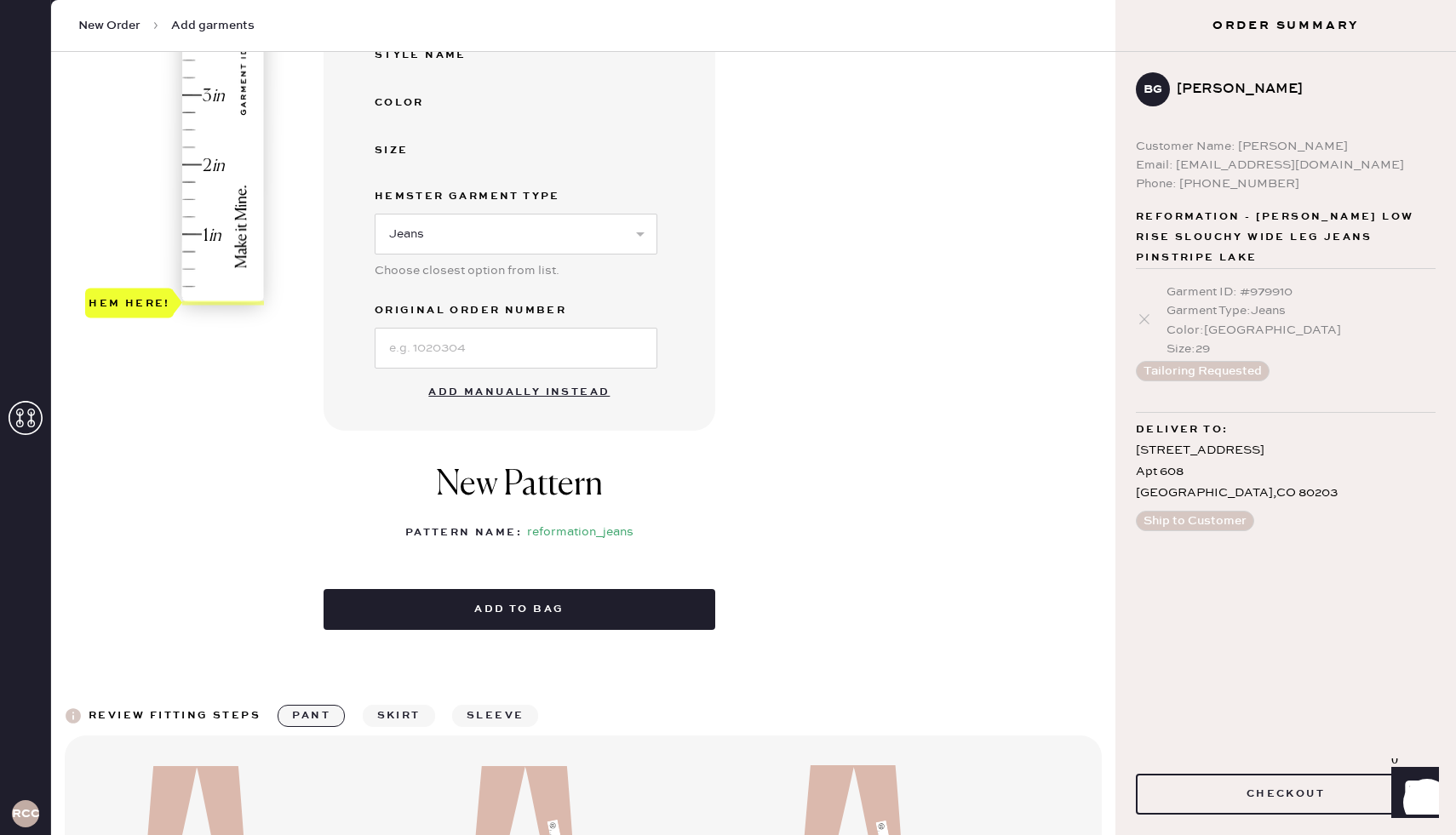
select select
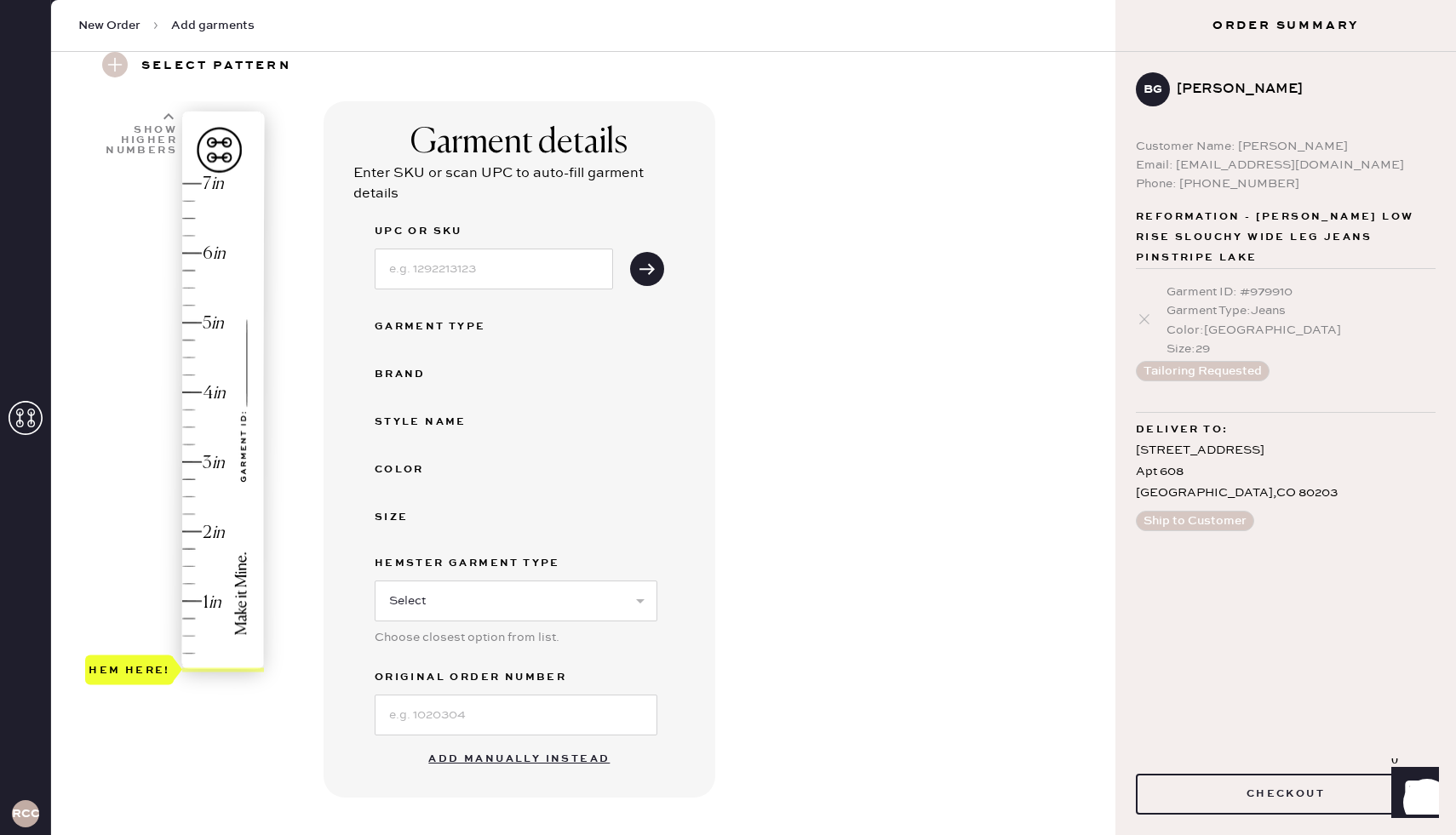
scroll to position [103, 0]
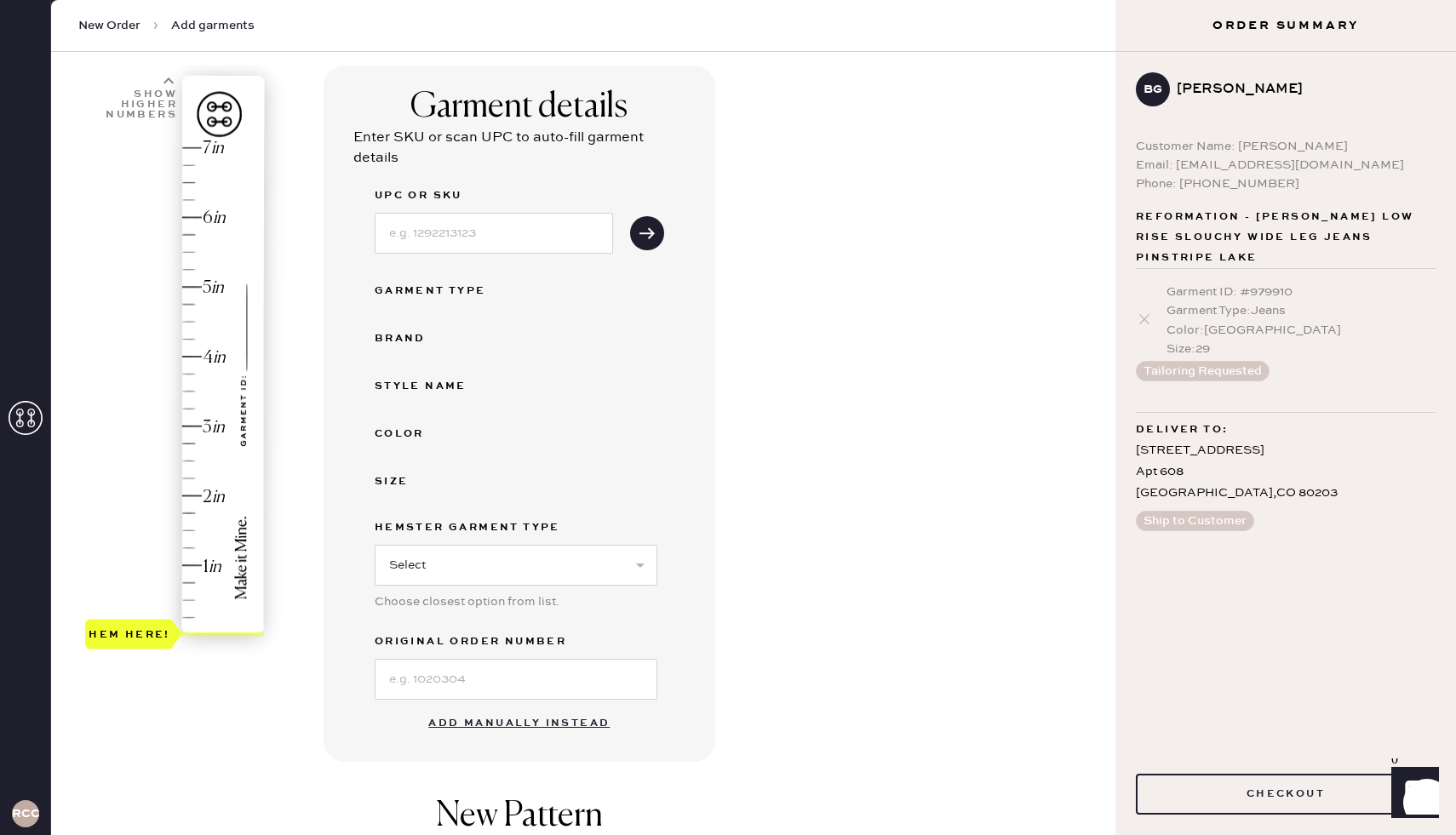
click at [587, 720] on button "Add manually instead" at bounding box center [518, 723] width 202 height 34
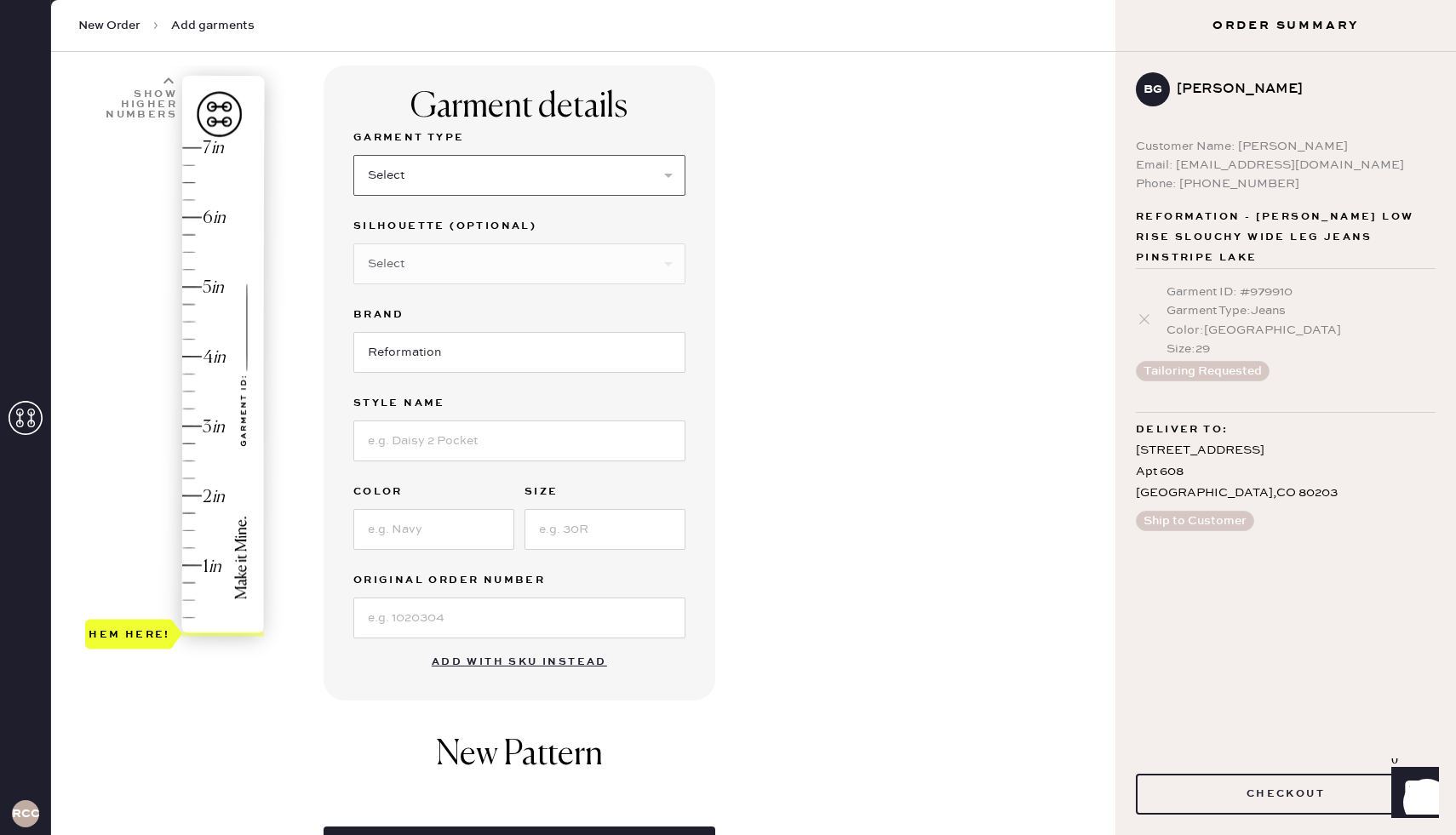
click at [637, 167] on select "Select Basic Skirt Jeans Leggings Pants Shorts Basic Sleeved Dress Basic Sleeve…" at bounding box center [518, 175] width 332 height 41
select select "2"
click at [353, 155] on select "Select Basic Skirt Jeans Leggings Pants Shorts Basic Sleeved Dress Basic Sleeve…" at bounding box center [518, 175] width 332 height 41
click at [558, 256] on select "Select Shorts Cropped Flare Boot Cut Straight Skinny Other" at bounding box center [518, 264] width 332 height 41
select select "7"
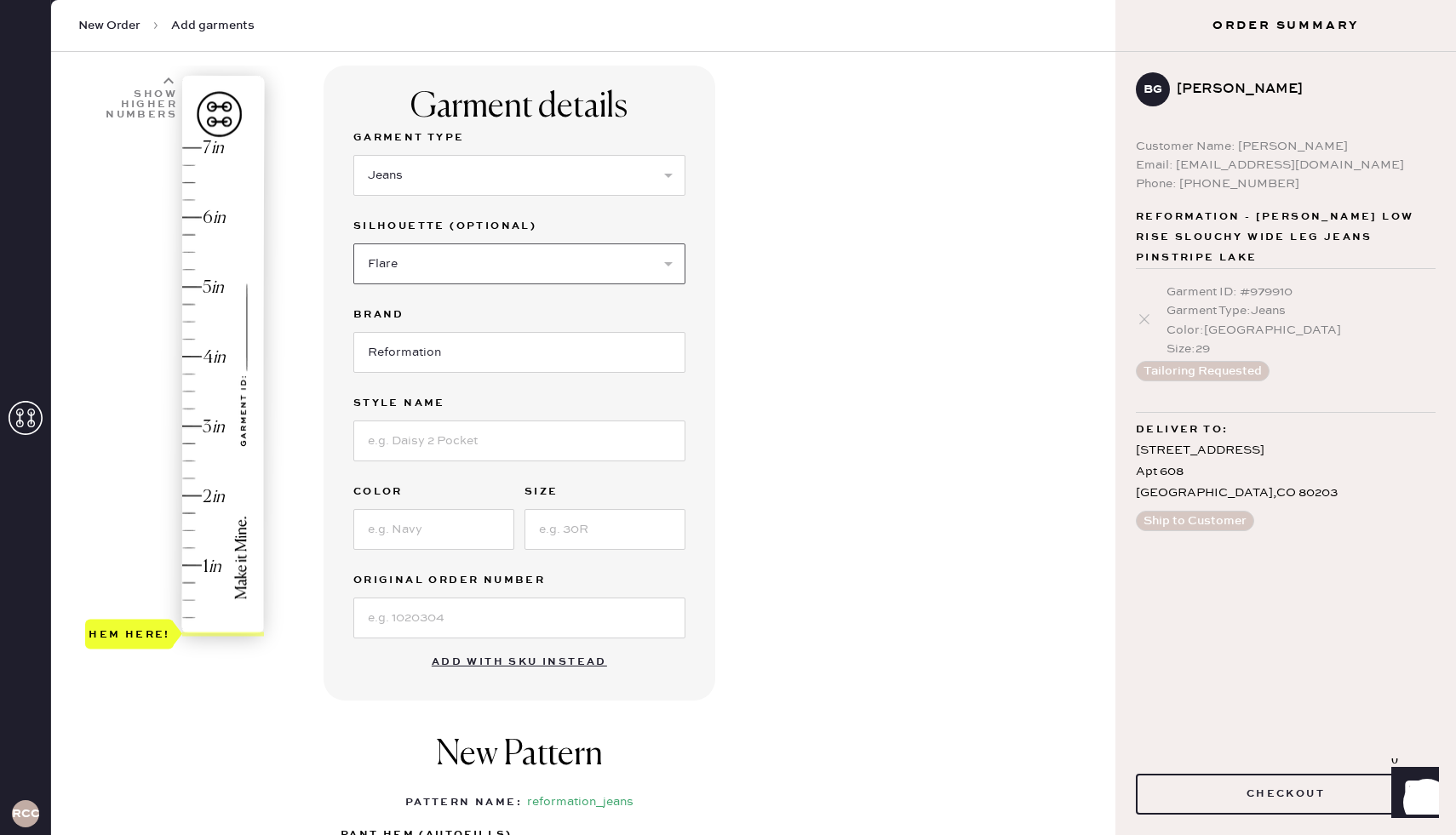
click at [353, 244] on select "Select Shorts Cropped Flare Boot Cut Straight Skinny Other" at bounding box center [518, 264] width 332 height 41
click at [508, 353] on input "Reformation" at bounding box center [518, 352] width 332 height 41
click at [471, 445] on input at bounding box center [518, 441] width 332 height 41
type input "[PERSON_NAME] Rise Slouchy Wide Leg Jeans"
click at [464, 529] on input at bounding box center [433, 529] width 160 height 41
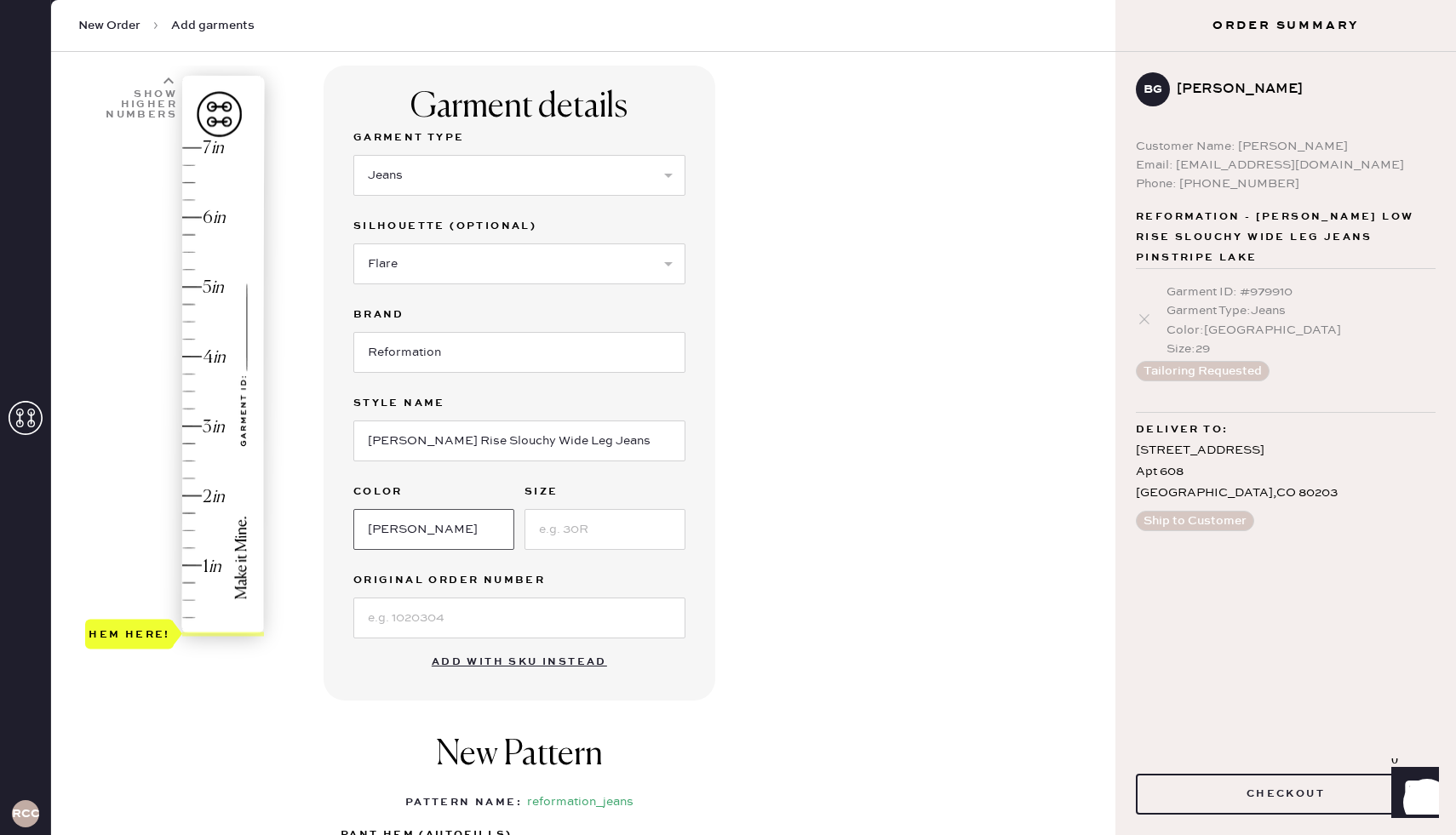
type input "[PERSON_NAME]"
click at [597, 534] on input at bounding box center [604, 529] width 160 height 41
type input "28"
click at [527, 632] on input at bounding box center [518, 618] width 332 height 41
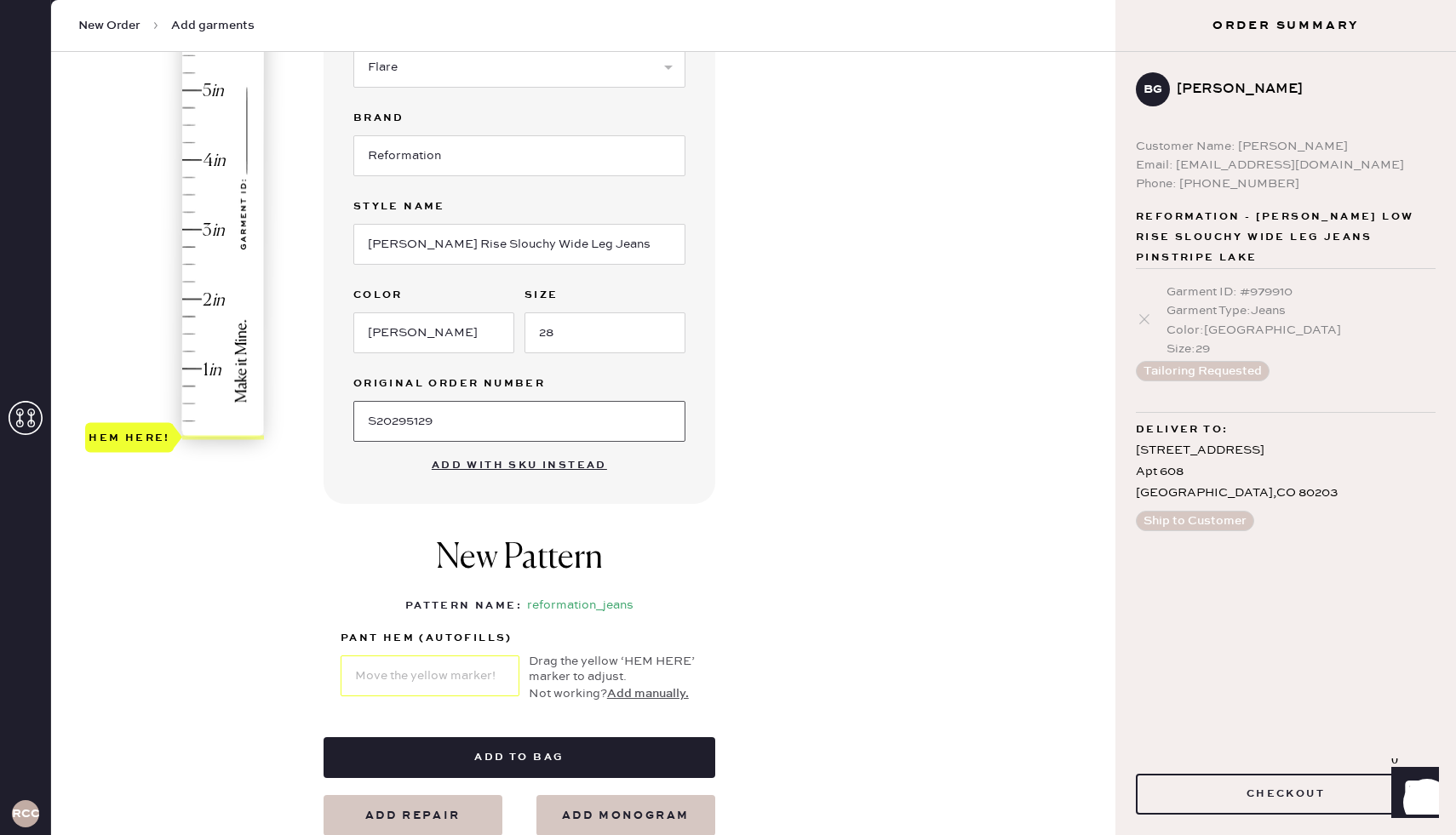
scroll to position [294, 0]
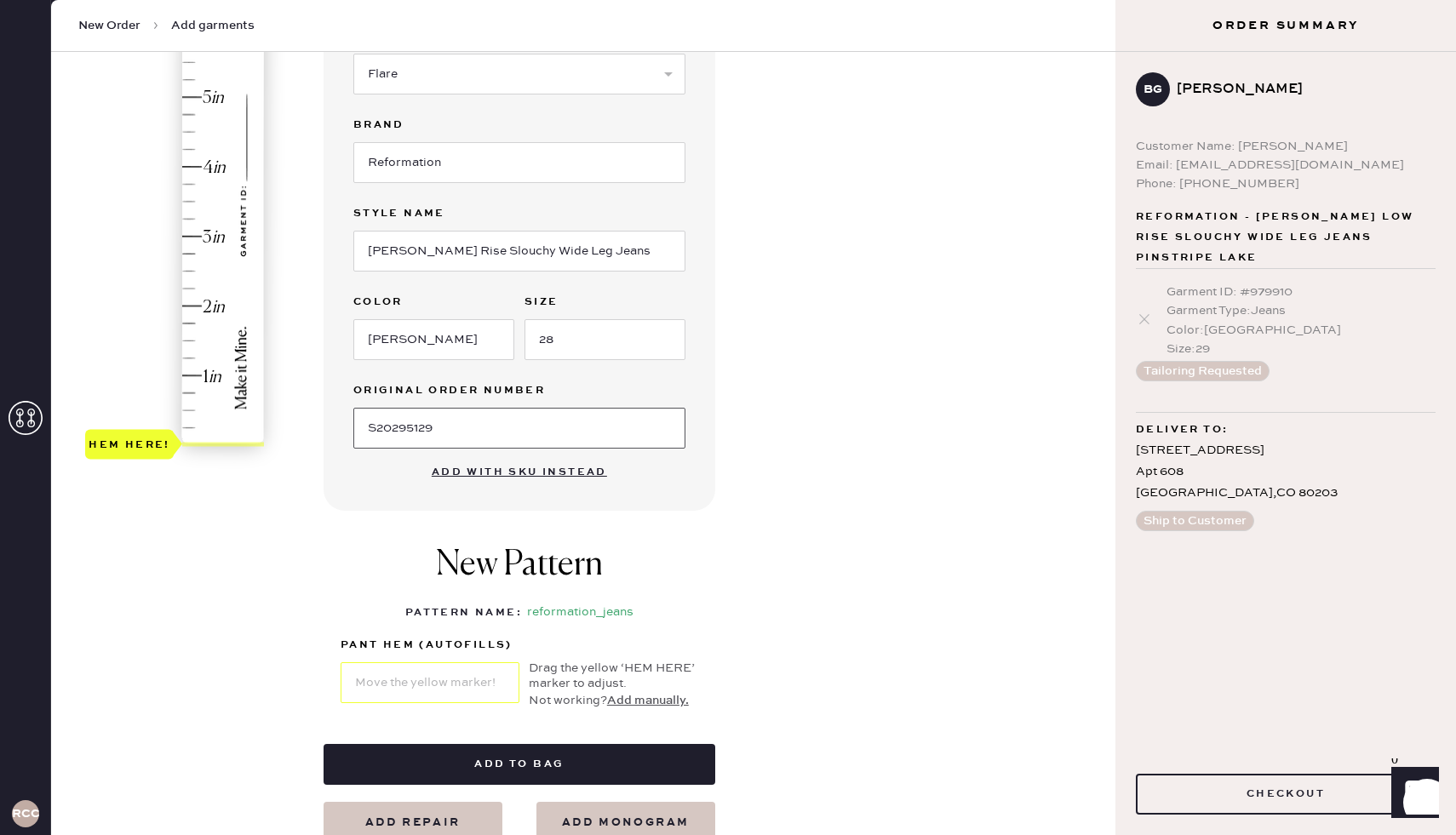
type input "S20295129"
type input "2.5"
drag, startPoint x: 218, startPoint y: 445, endPoint x: 223, endPoint y: 274, distance: 171.1
click at [223, 274] on div "Hem here!" at bounding box center [176, 201] width 182 height 502
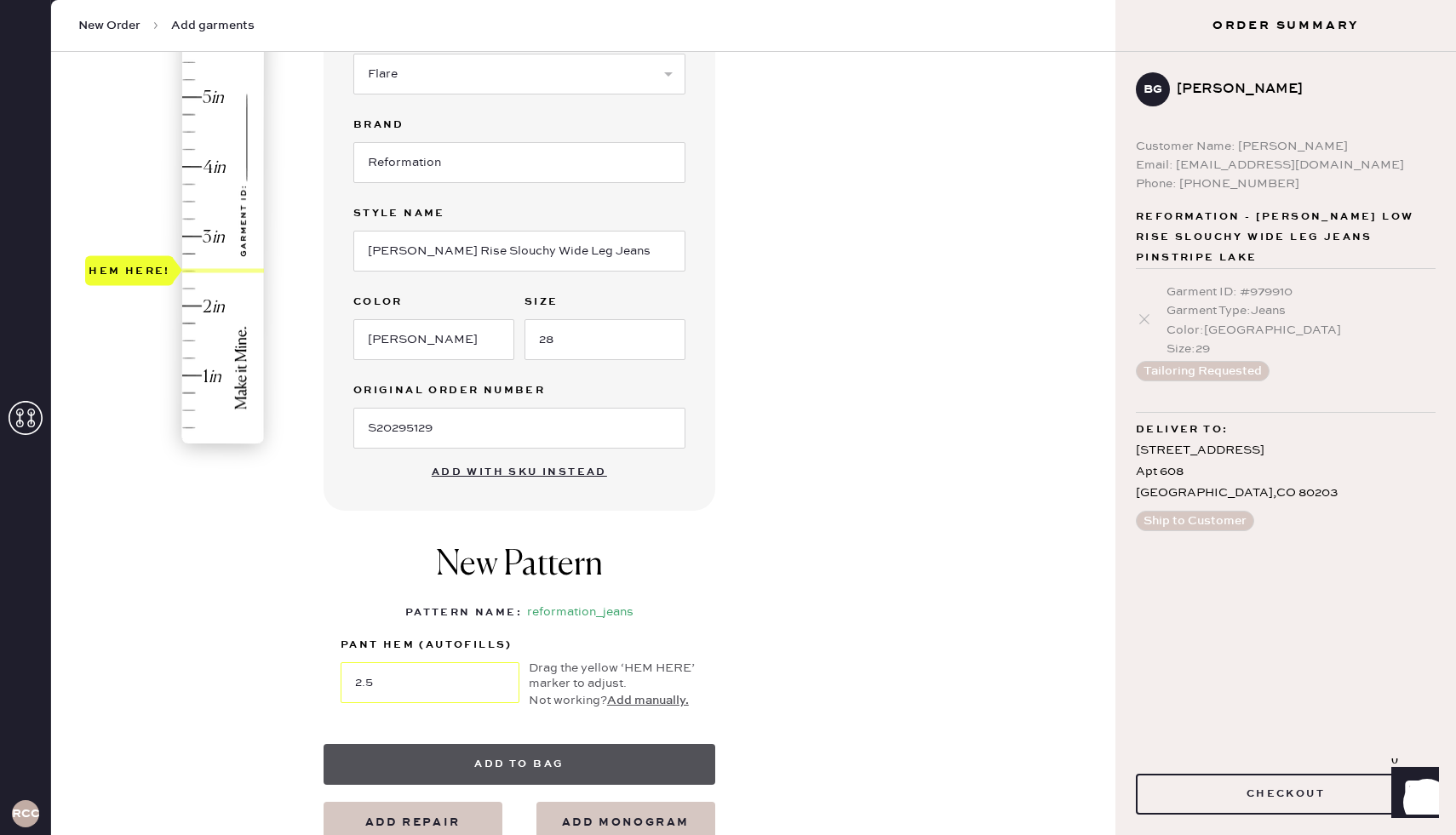
click at [510, 767] on button "Add to bag" at bounding box center [519, 763] width 392 height 41
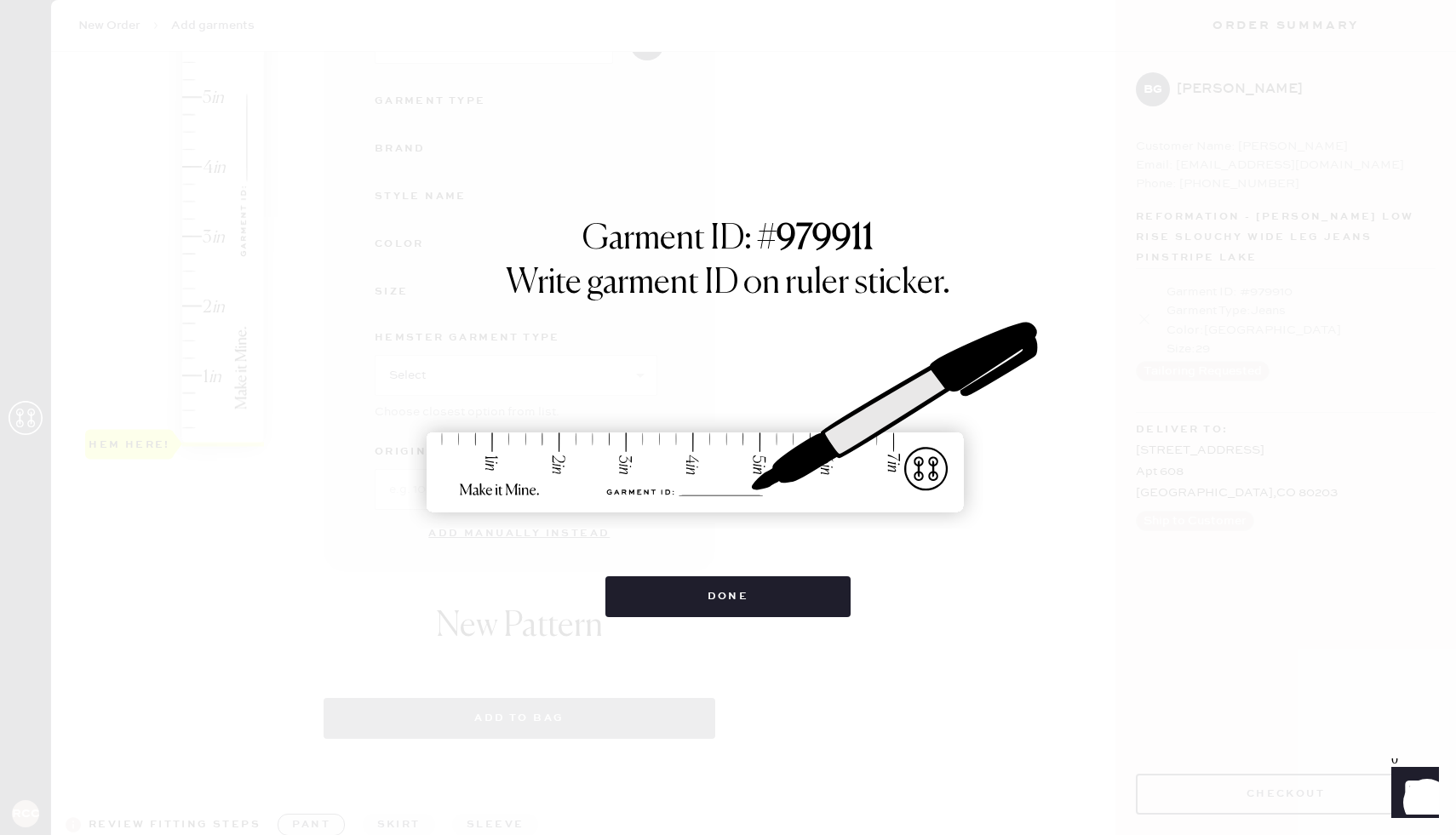
select select "2"
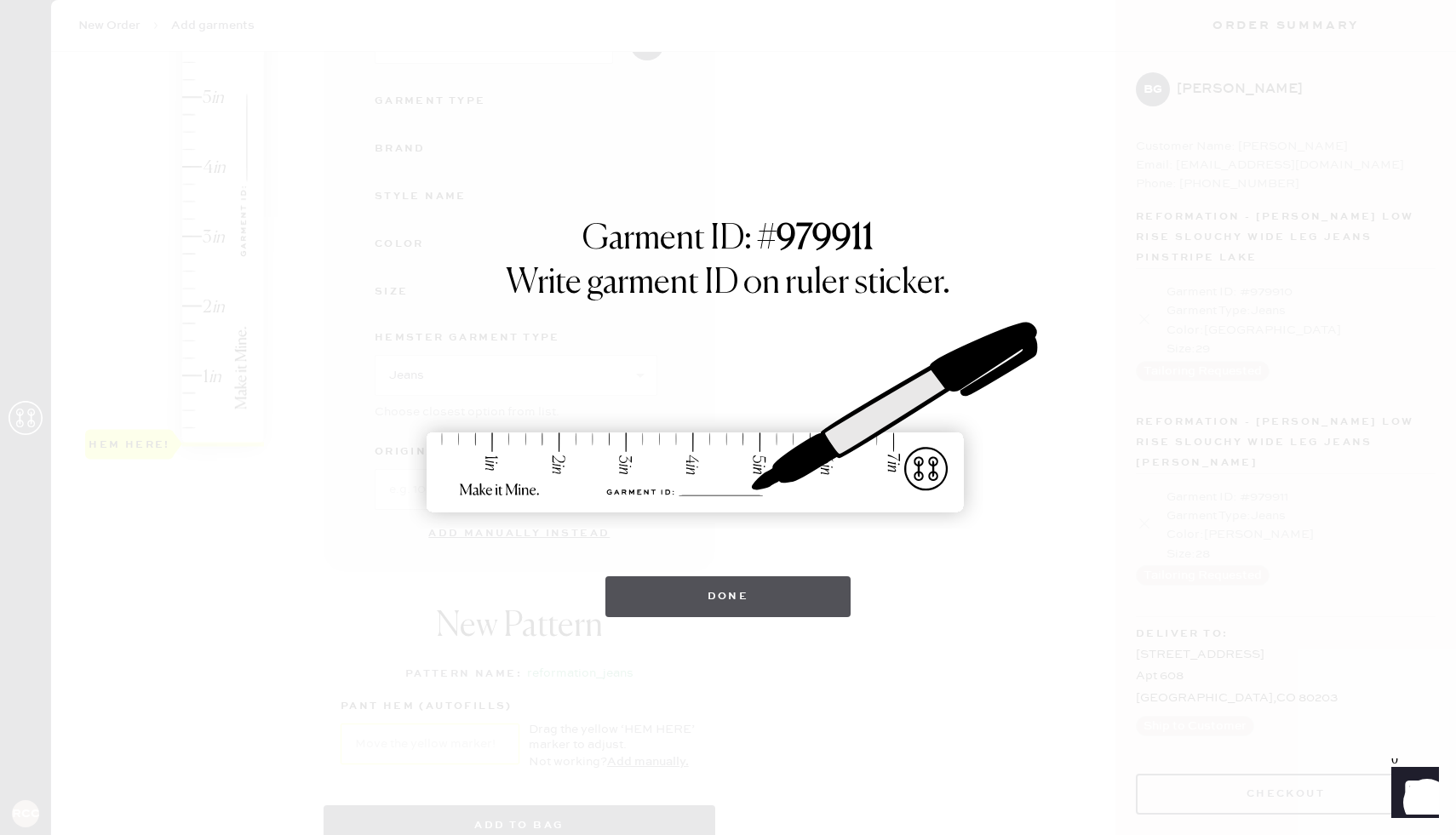
click at [752, 594] on button "Done" at bounding box center [728, 596] width 246 height 41
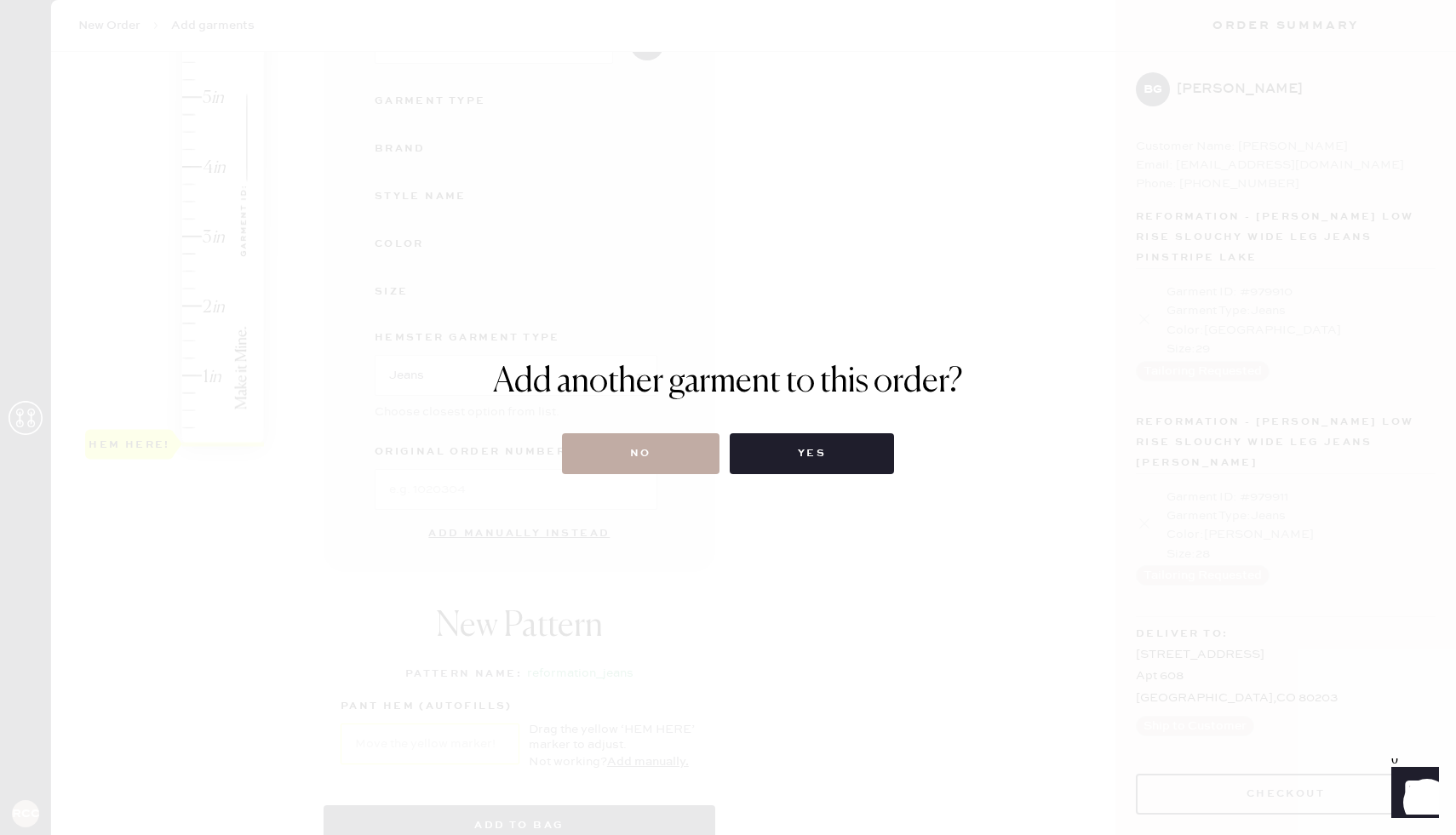
click at [691, 465] on button "No" at bounding box center [640, 453] width 158 height 41
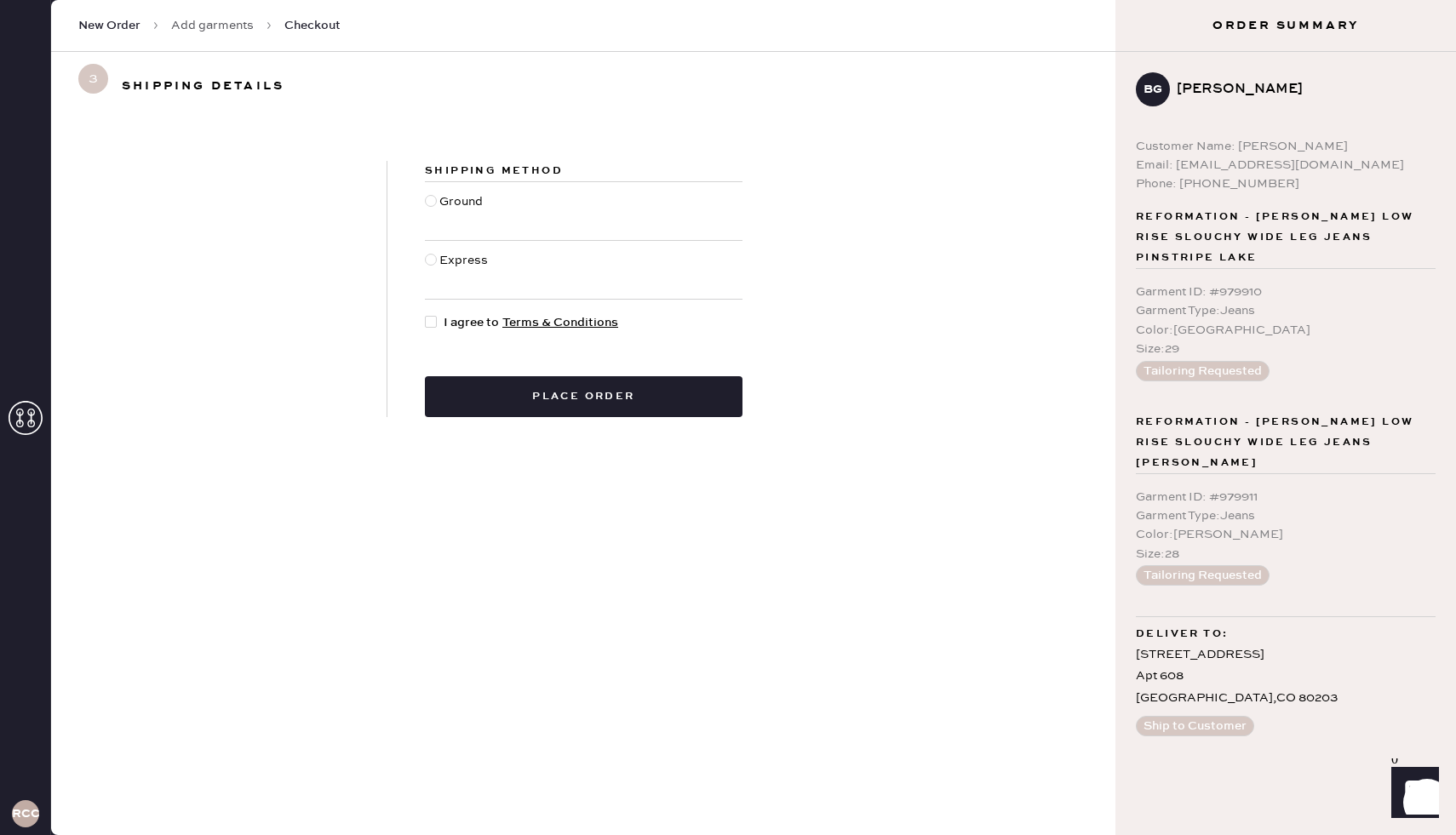
radio input "true"
click at [434, 318] on div at bounding box center [430, 322] width 12 height 12
click at [425, 314] on input "I agree to Terms & Conditions" at bounding box center [424, 313] width 1 height 1
checkbox input "true"
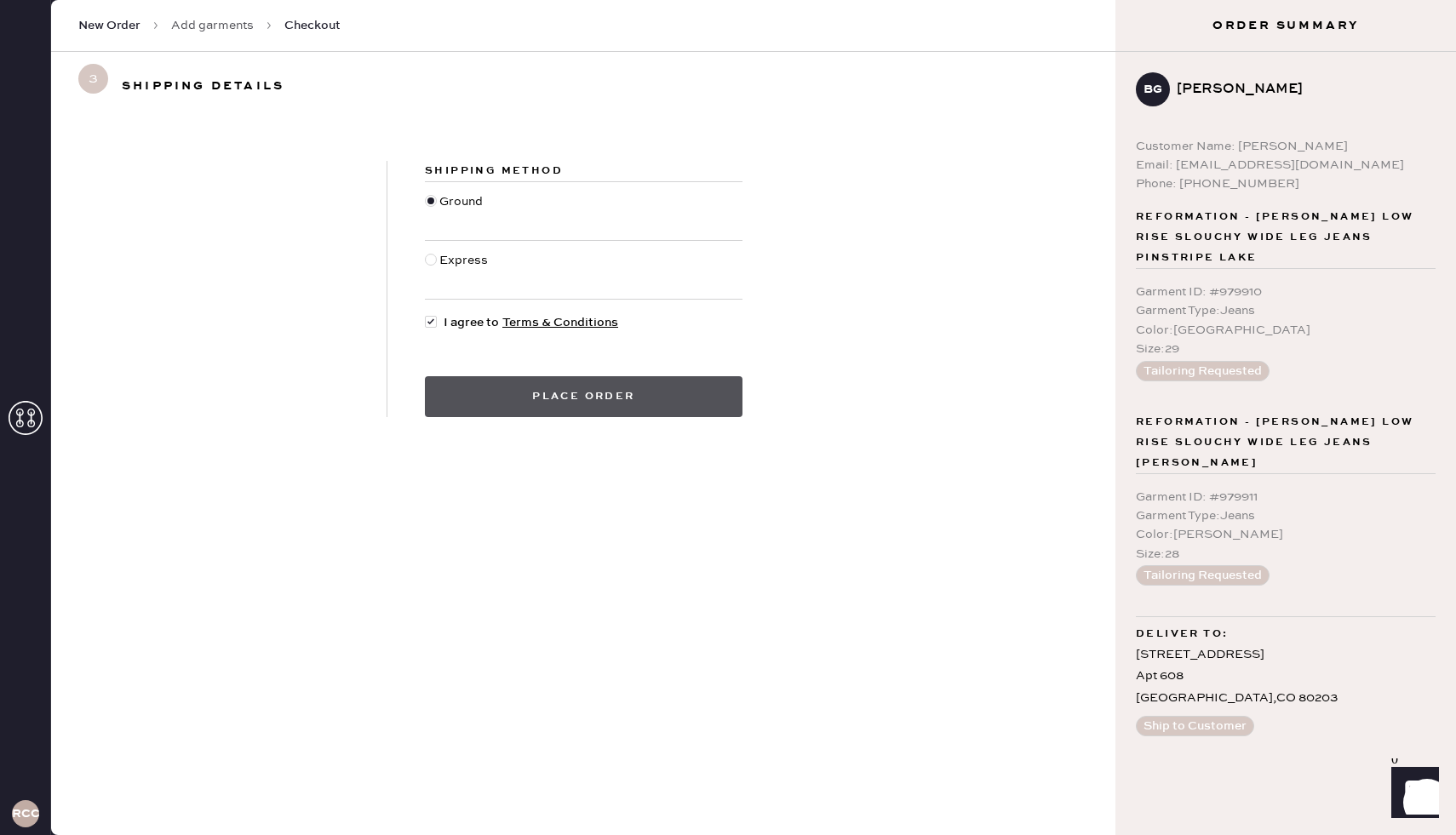
click at [509, 411] on button "Place order" at bounding box center [583, 396] width 317 height 41
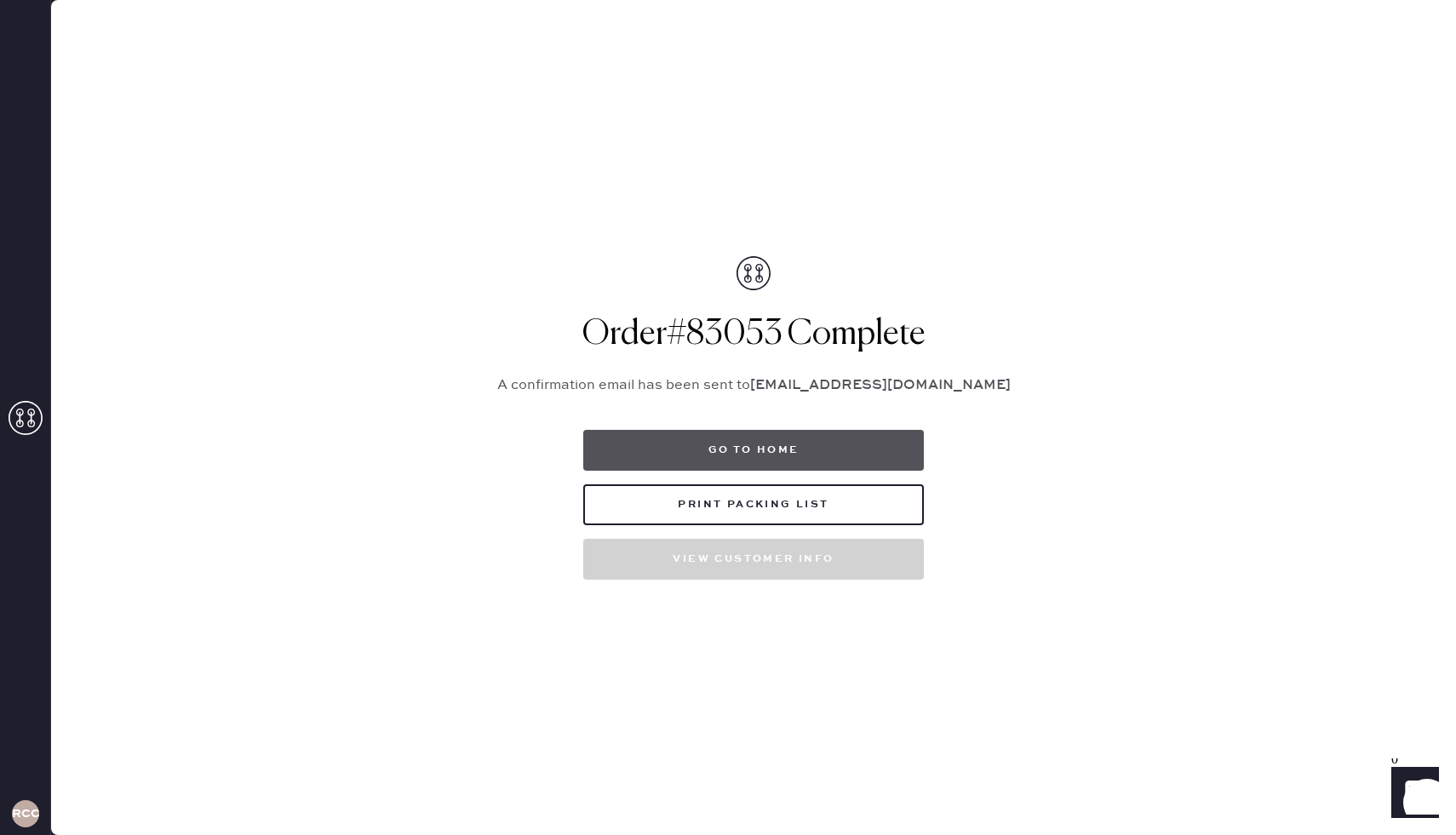
click at [716, 453] on button "Go to home" at bounding box center [753, 450] width 340 height 41
